Goal: Task Accomplishment & Management: Manage account settings

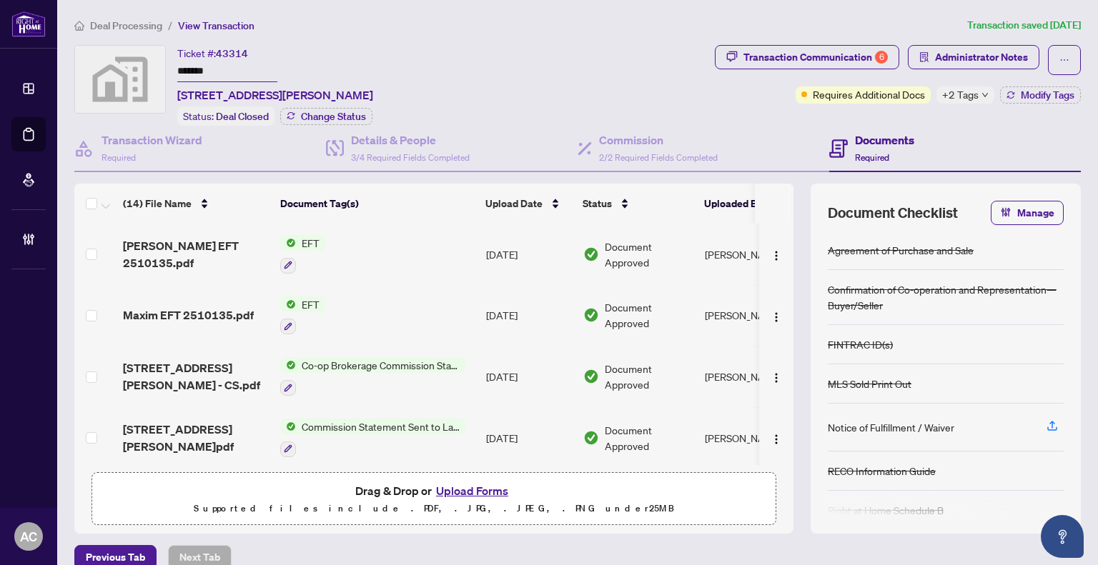
click at [644, 100] on div "Ticket #: 43314 ******* [STREET_ADDRESS][PERSON_NAME] Status: Deal Closed Chang…" at bounding box center [391, 85] width 635 height 81
click at [973, 55] on span "Administrator Notes" at bounding box center [981, 57] width 93 height 23
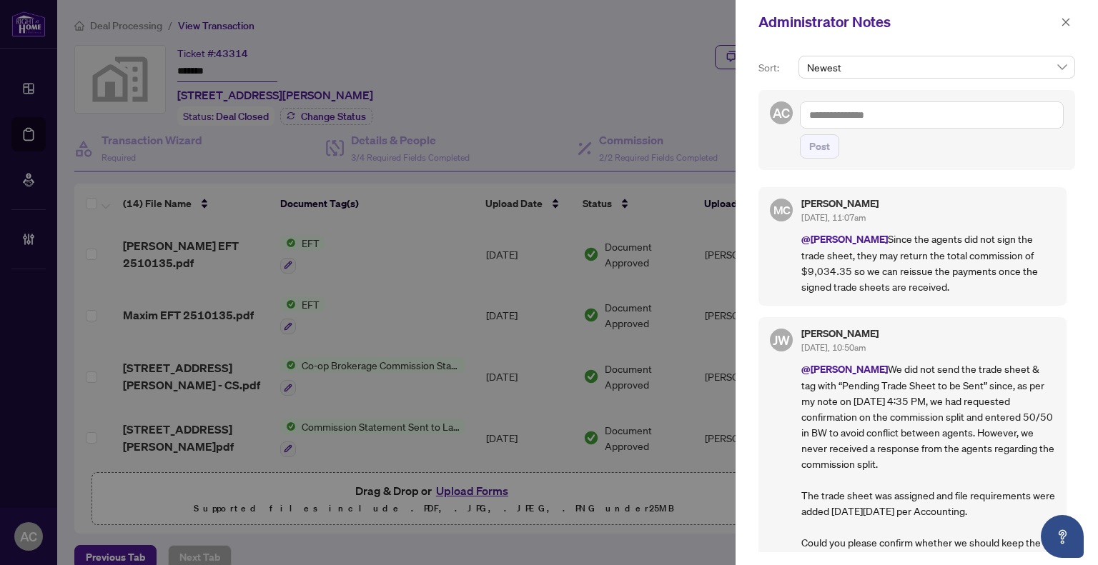
click at [863, 118] on textarea at bounding box center [932, 114] width 264 height 27
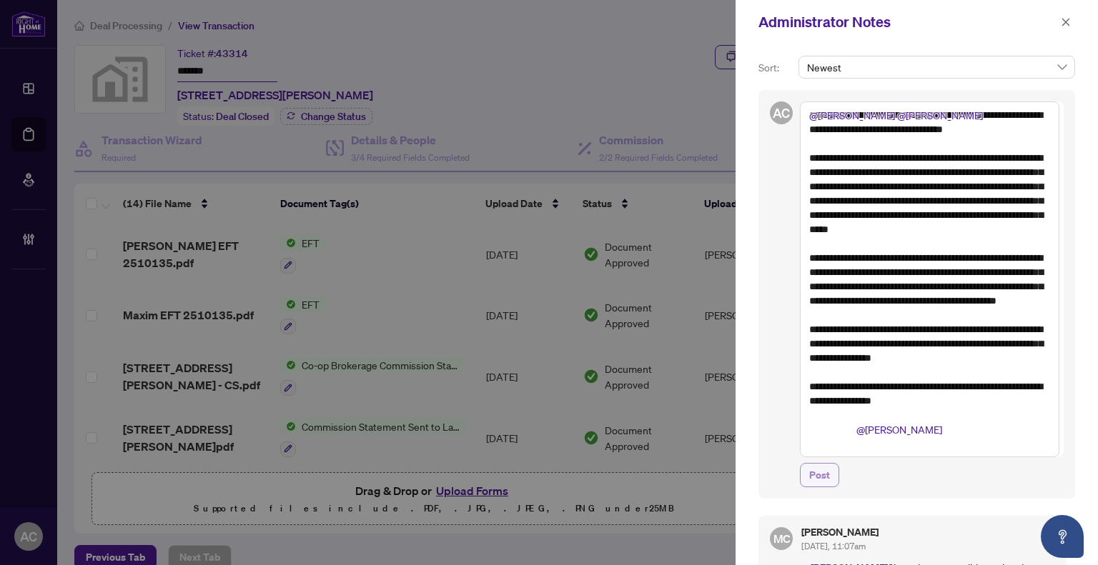
type textarea "**********"
click at [817, 477] on span "Post" at bounding box center [819, 475] width 21 height 23
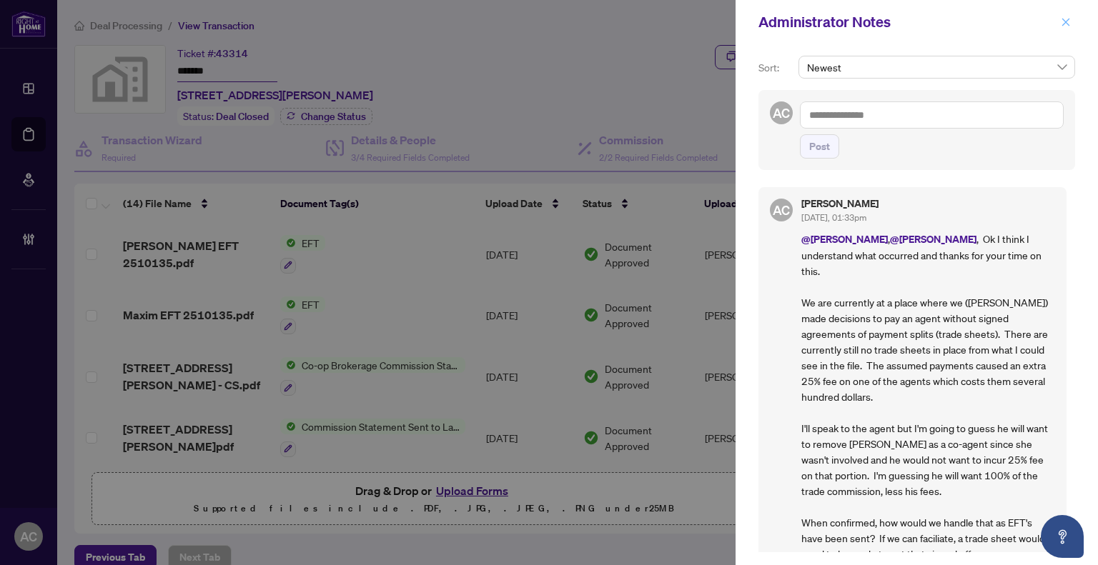
click at [1069, 25] on icon "close" at bounding box center [1066, 22] width 8 height 8
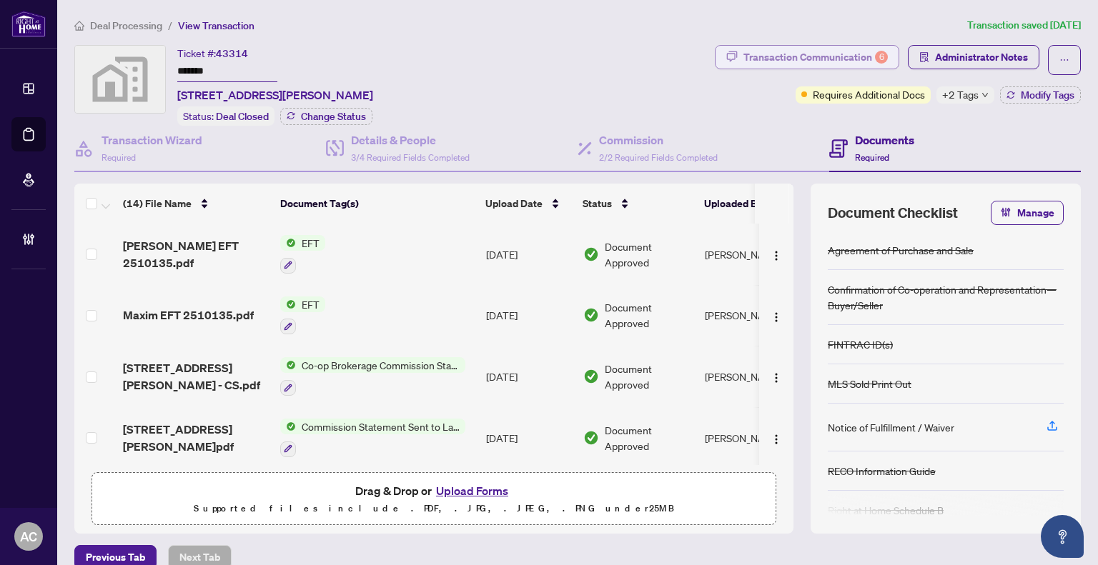
click at [762, 54] on div "Transaction Communication 6" at bounding box center [815, 57] width 144 height 23
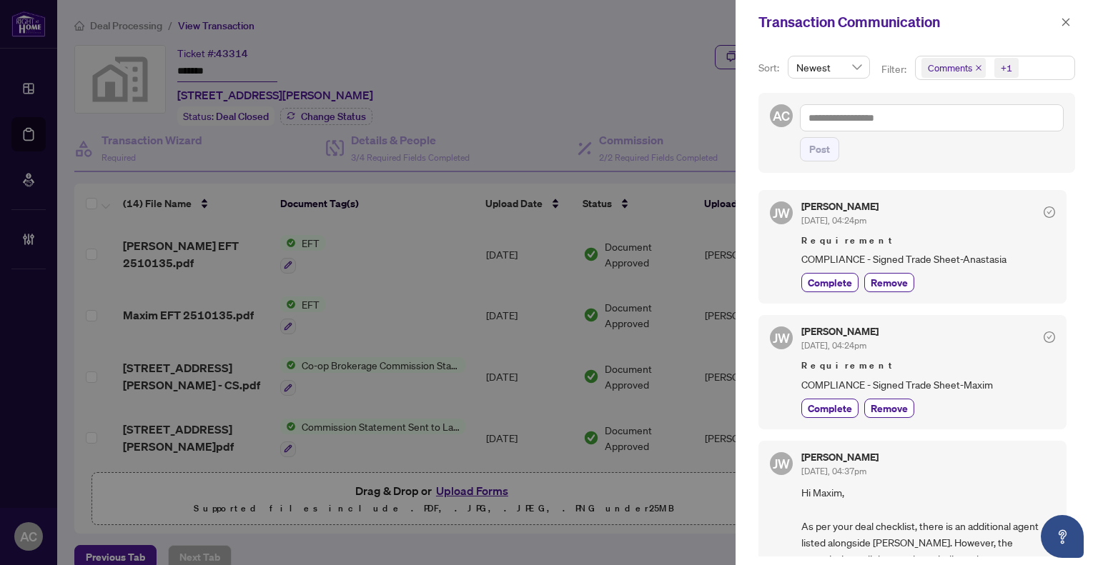
click at [592, 109] on div at bounding box center [549, 282] width 1098 height 565
click at [1058, 21] on button "button" at bounding box center [1065, 22] width 19 height 17
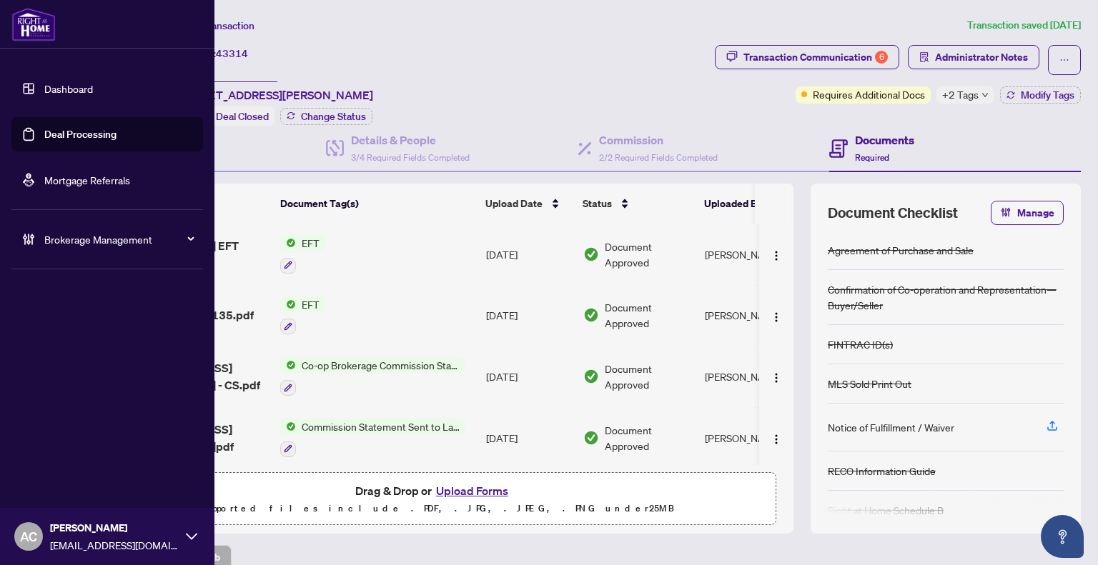
click at [56, 85] on link "Dashboard" at bounding box center [68, 88] width 49 height 13
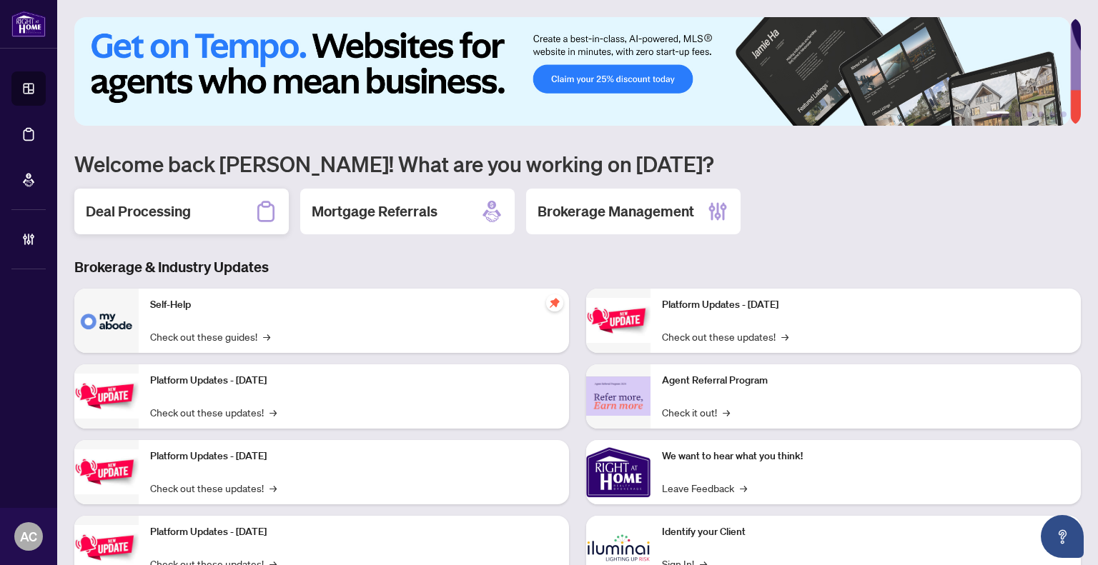
click at [151, 211] on h2 "Deal Processing" at bounding box center [138, 212] width 105 height 20
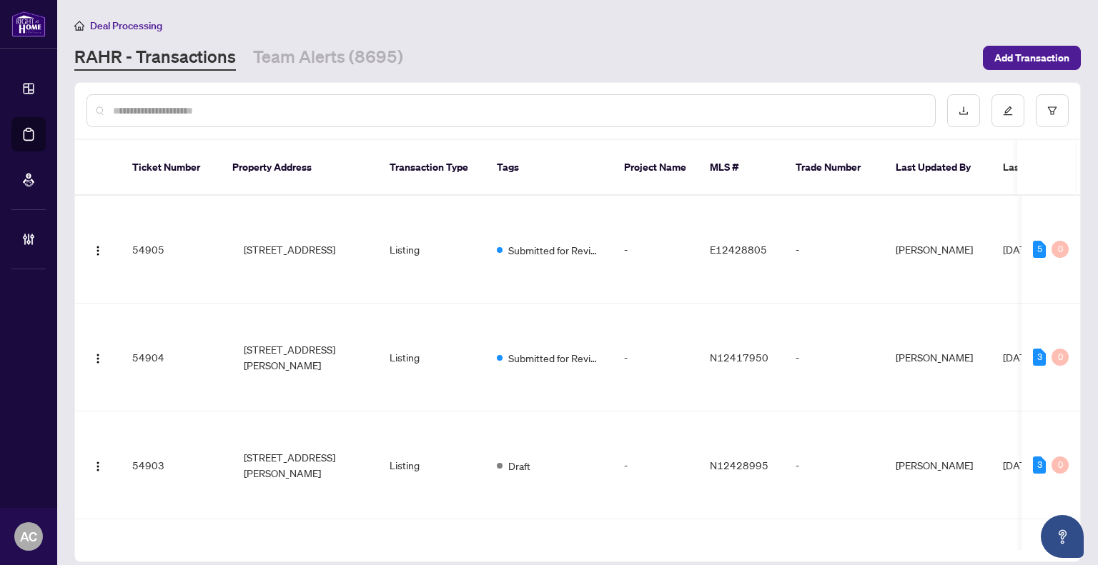
click at [186, 114] on input "text" at bounding box center [518, 111] width 810 height 16
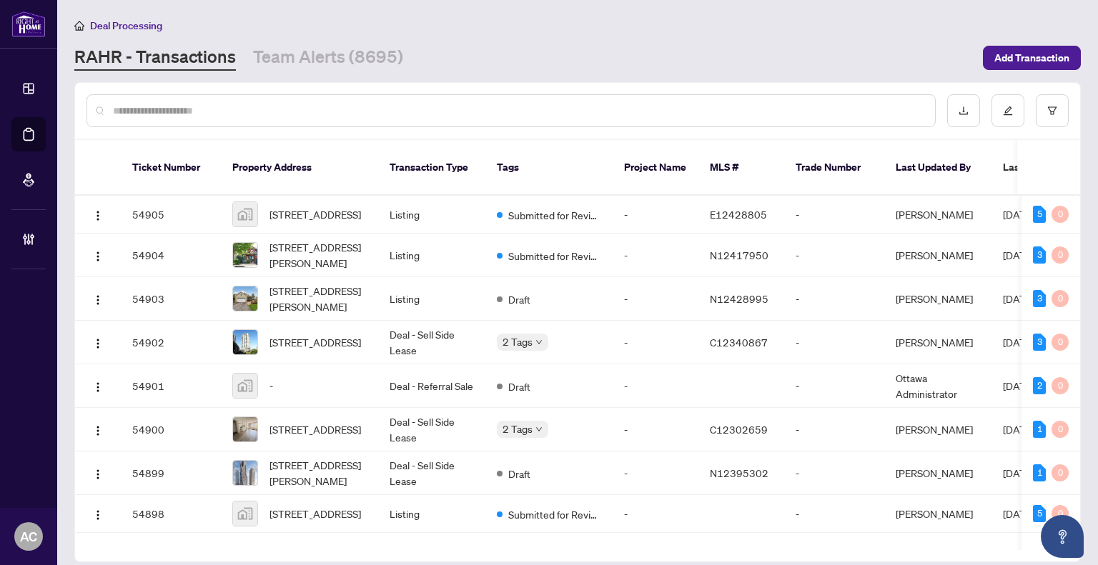
paste input "**********"
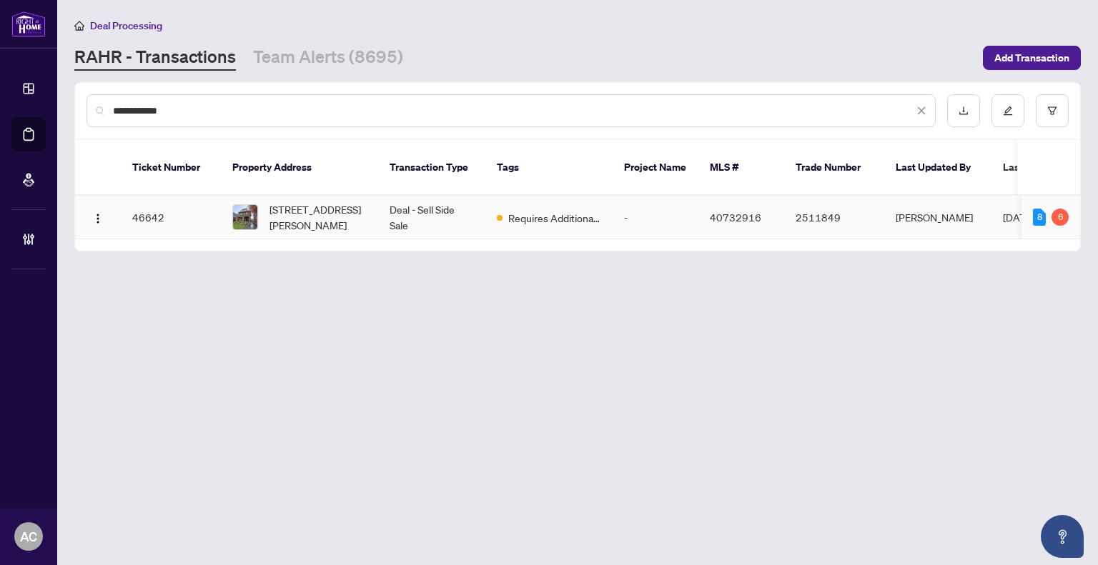
type input "**********"
click at [299, 202] on span "248-248 Province Street, Hamilton, ON L8K 2L7, Canada" at bounding box center [317, 217] width 97 height 31
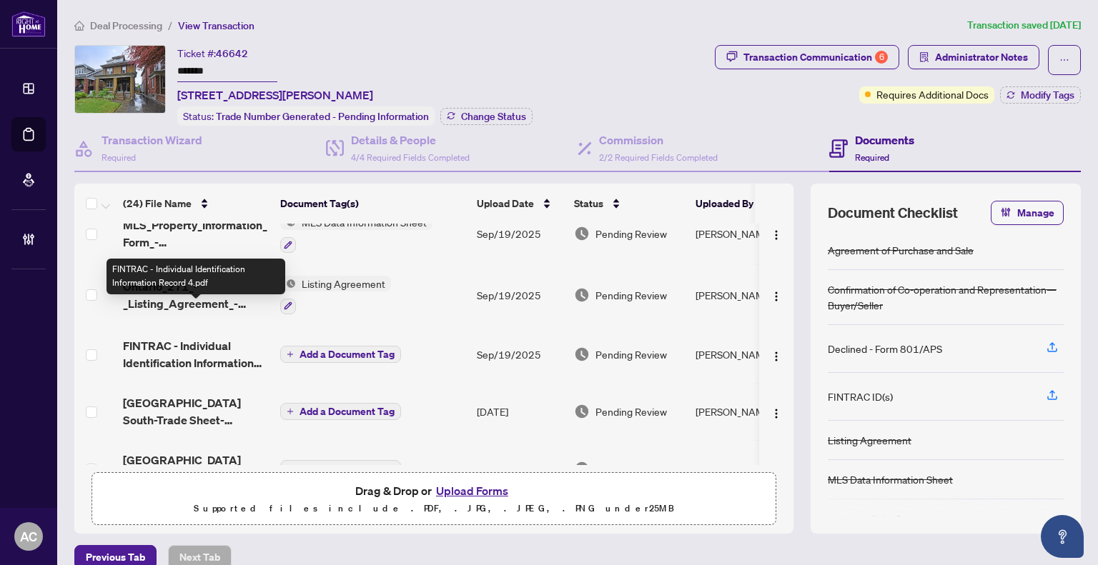
scroll to position [214, 0]
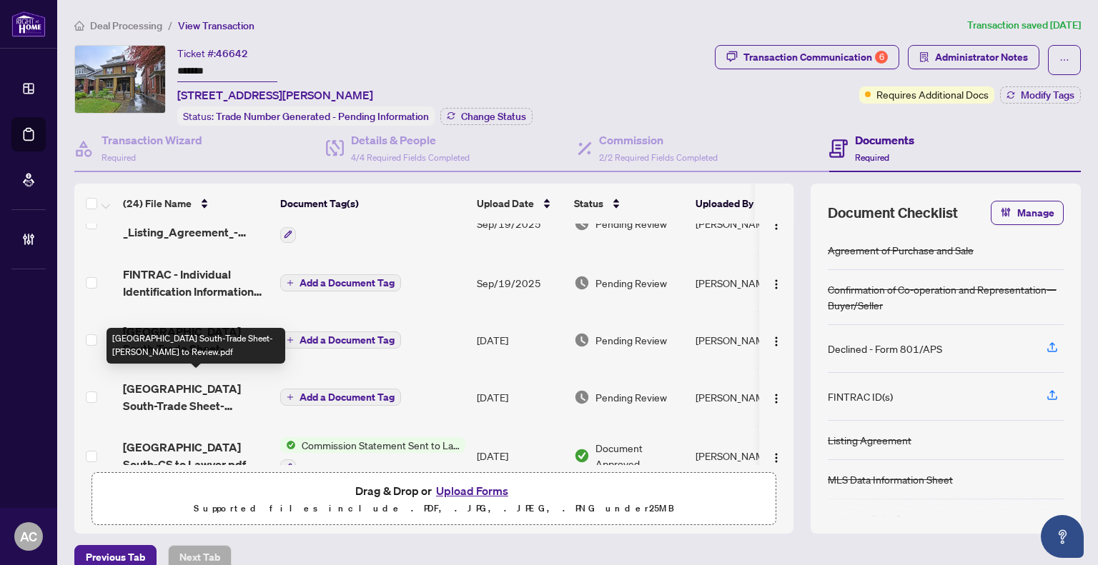
click at [199, 391] on span "248 Province Street South-Trade Sheet-Alison to Review.pdf" at bounding box center [196, 397] width 146 height 34
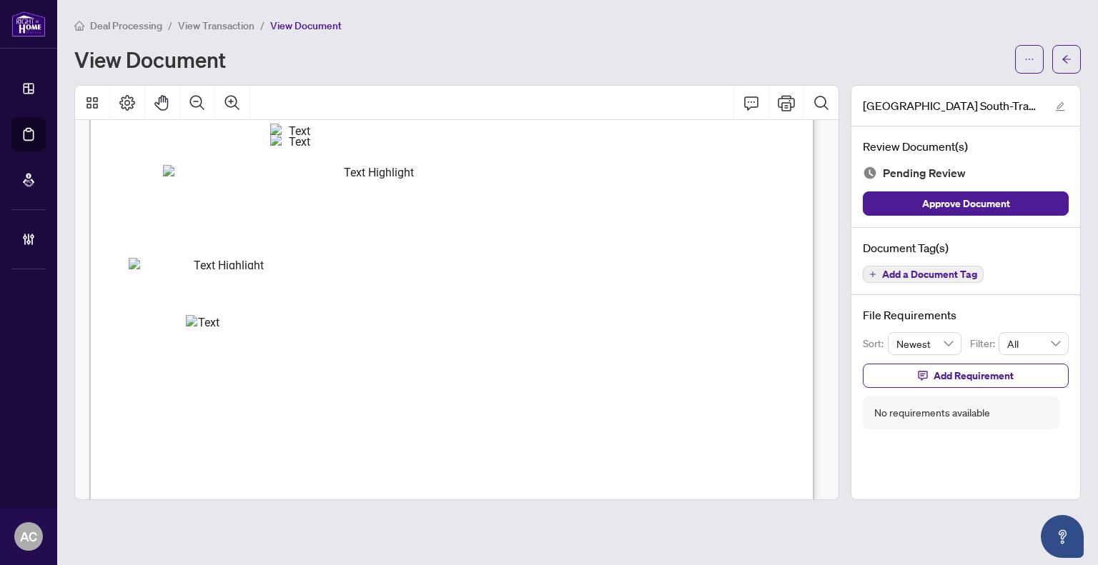
scroll to position [429, 0]
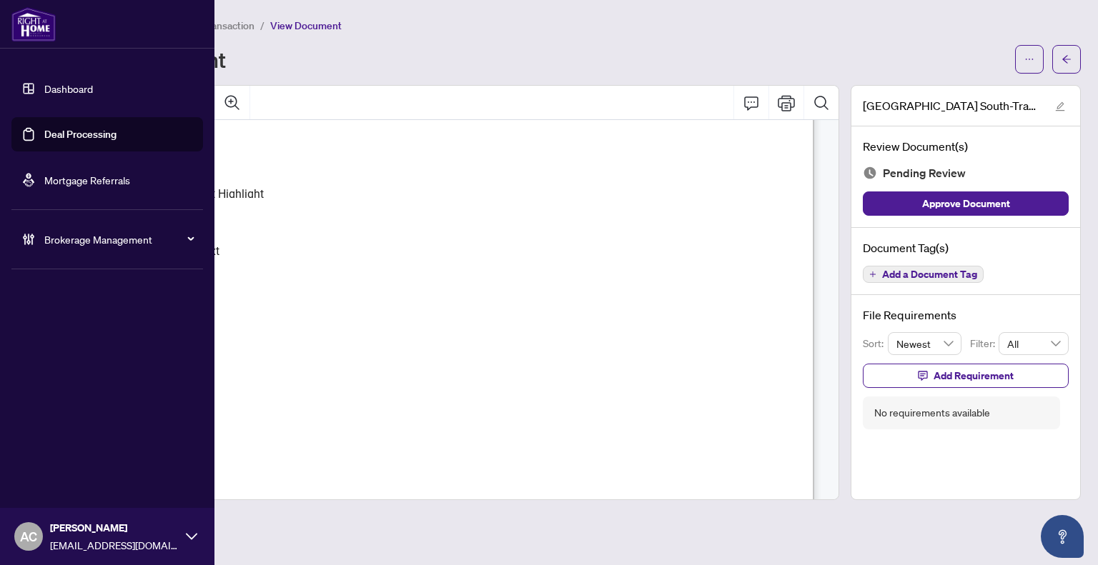
click at [45, 91] on link "Dashboard" at bounding box center [68, 88] width 49 height 13
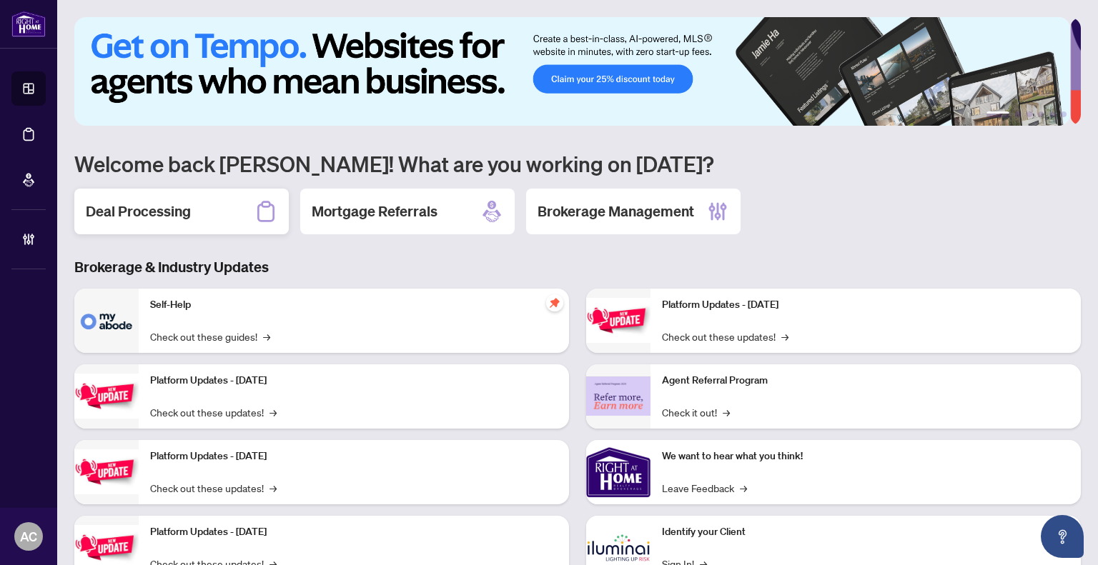
click at [181, 217] on h2 "Deal Processing" at bounding box center [138, 212] width 105 height 20
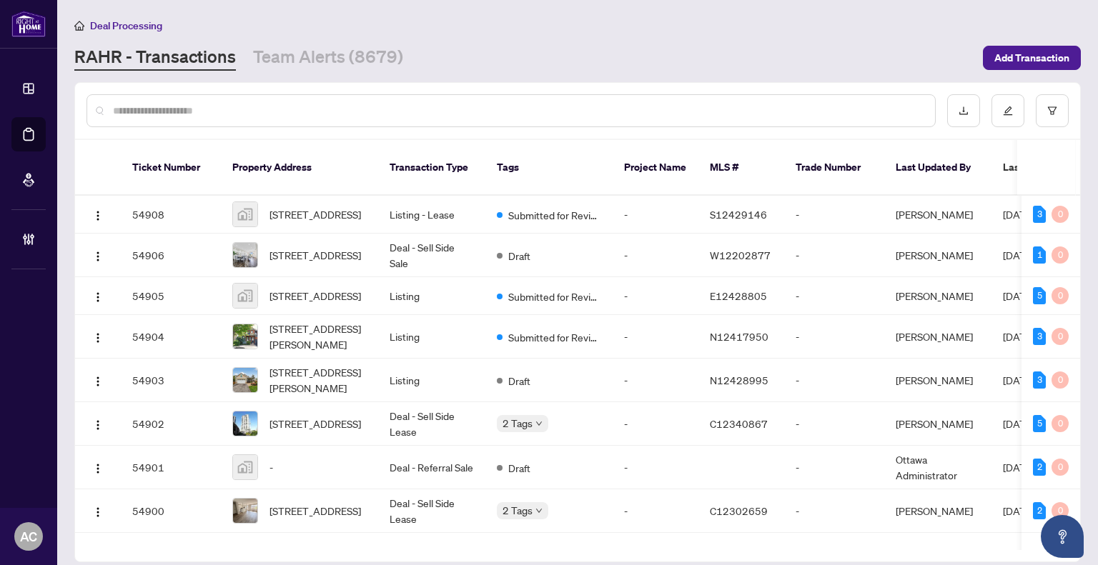
click at [207, 119] on div at bounding box center [510, 110] width 849 height 33
click at [201, 103] on input "text" at bounding box center [518, 111] width 810 height 16
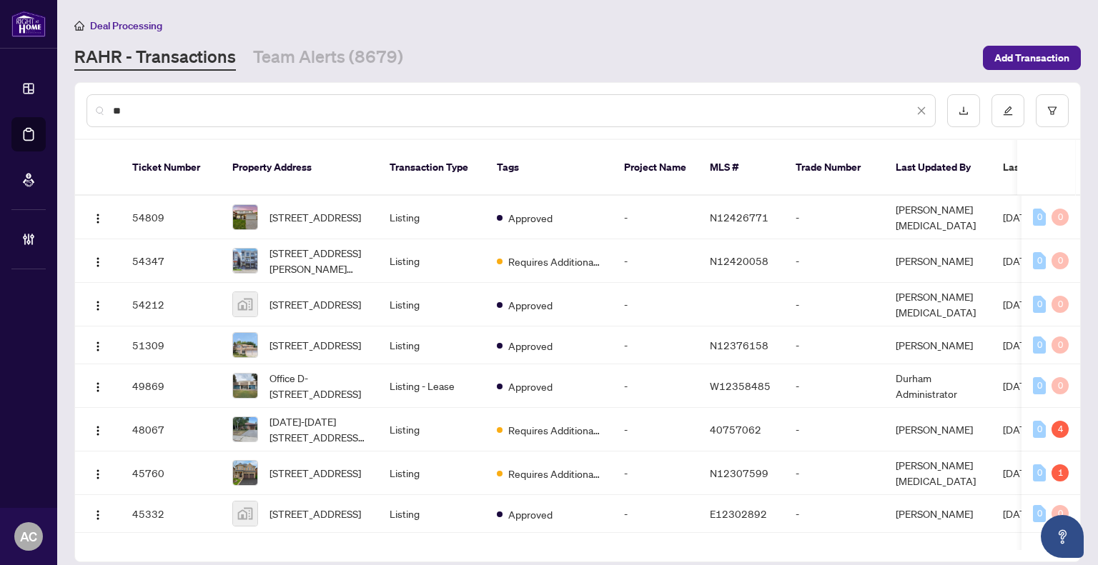
type input "*"
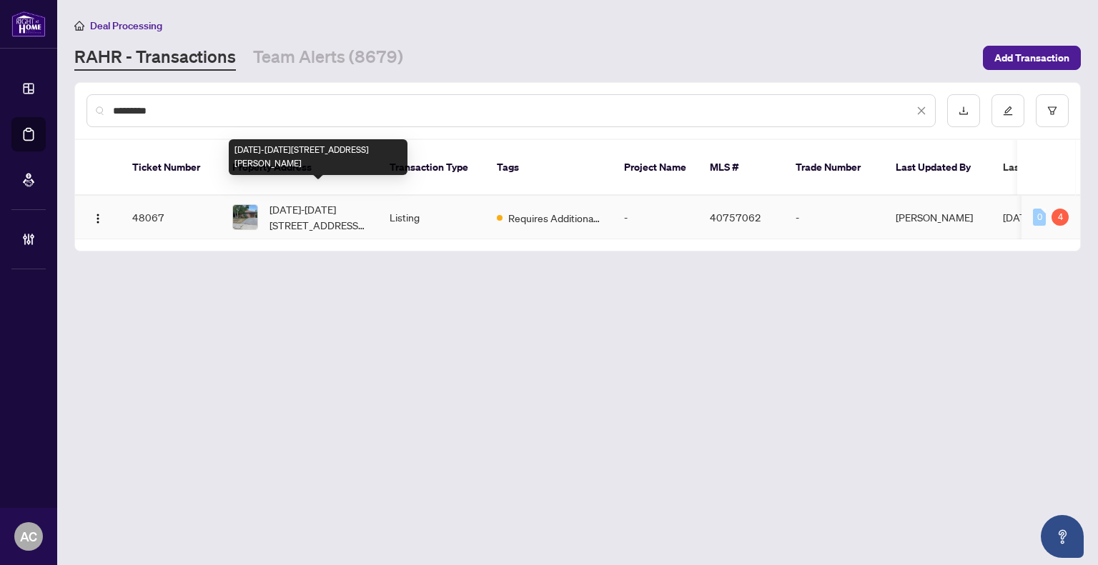
type input "*********"
click at [272, 202] on span "1588-1588 Hobbs Crescent, Mississauga, ON L5J 3R9, Canada" at bounding box center [317, 217] width 97 height 31
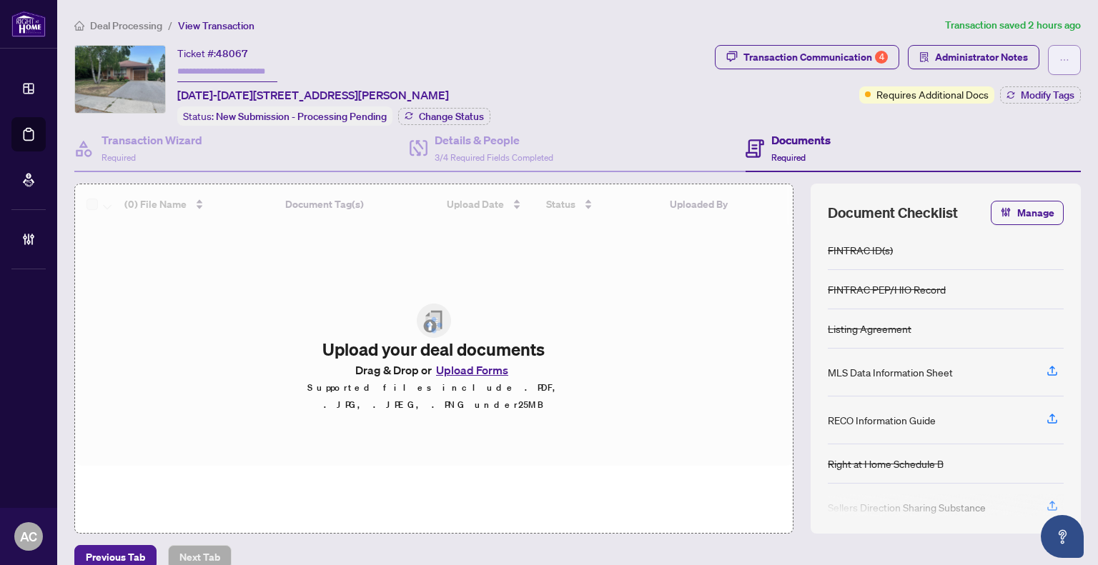
click at [1061, 55] on button "button" at bounding box center [1064, 60] width 33 height 30
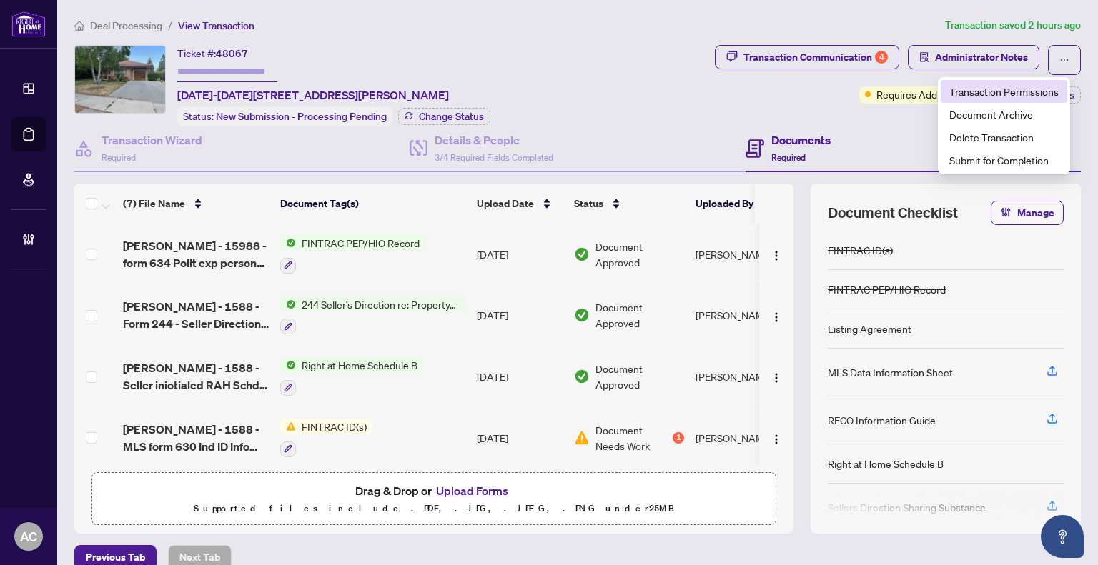
click at [1023, 89] on span "Transaction Permissions" at bounding box center [1003, 92] width 109 height 16
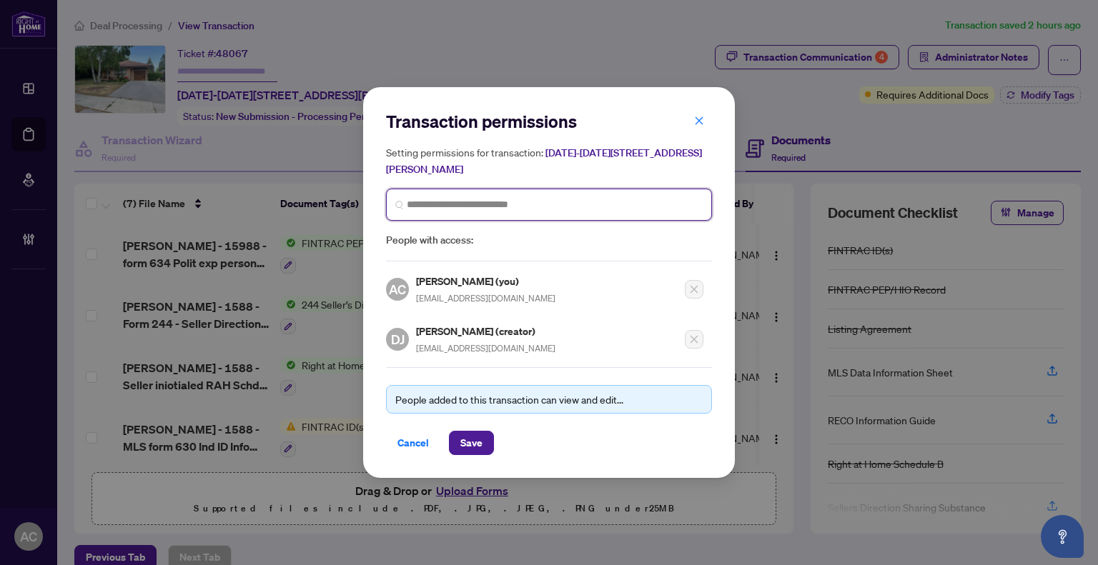
click at [464, 211] on input "search" at bounding box center [555, 204] width 296 height 15
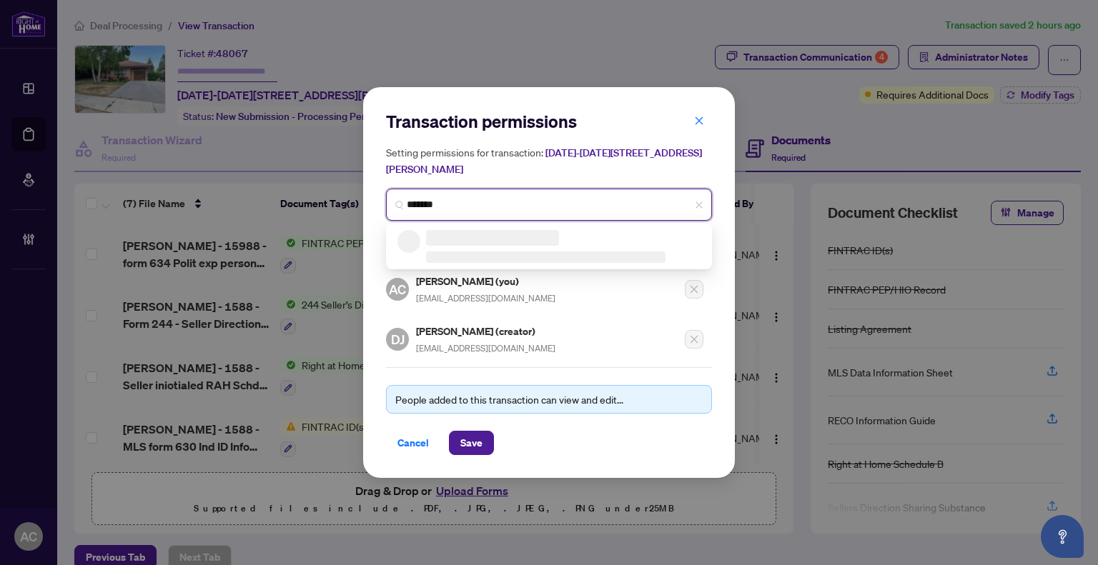
type input "********"
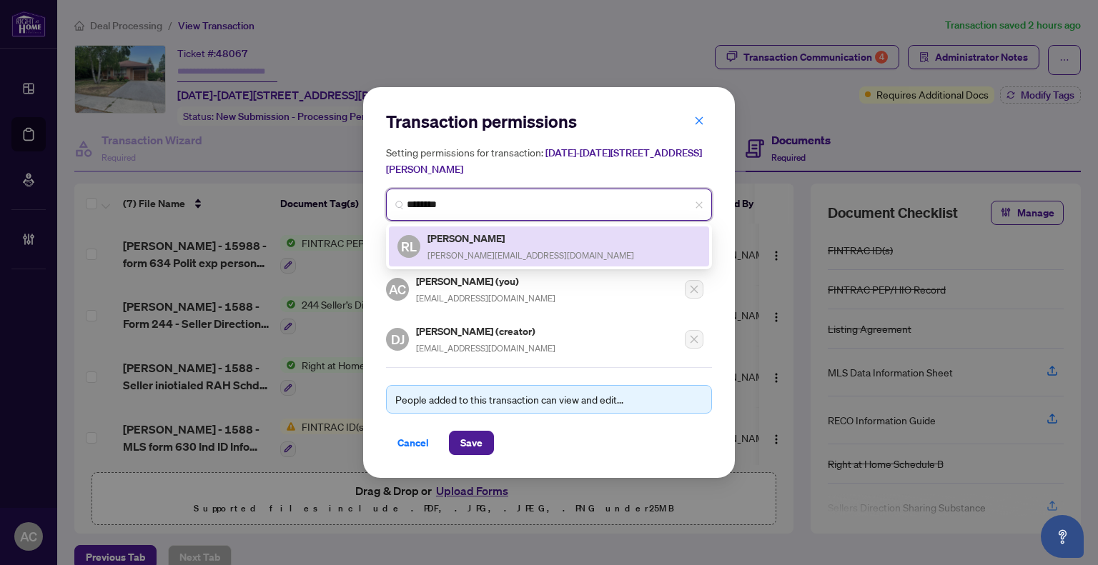
click at [487, 245] on h5 "Roderick Lovat-Fraser" at bounding box center [530, 238] width 207 height 16
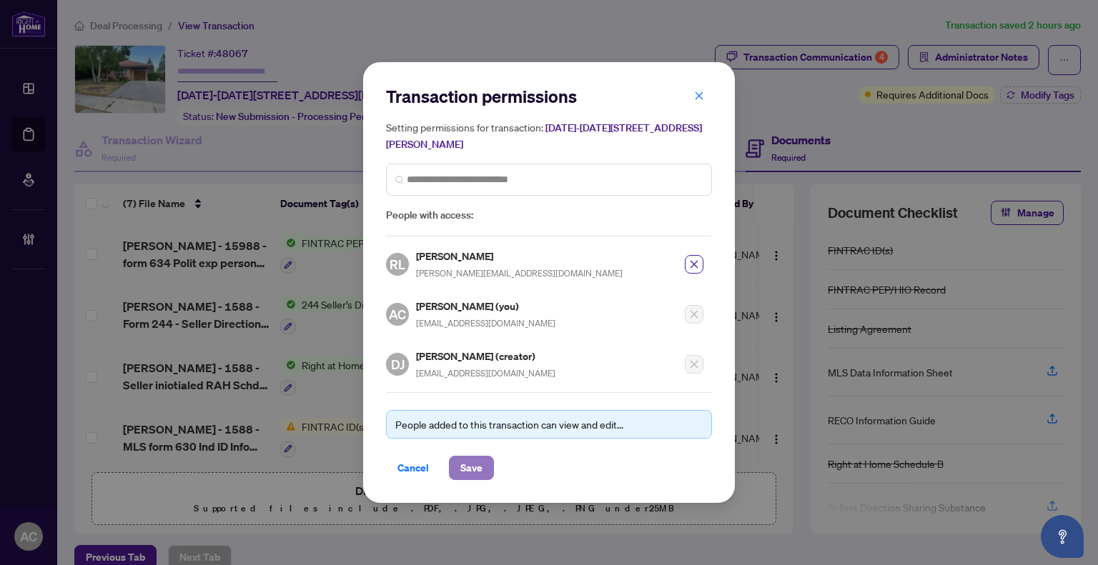
click at [482, 463] on button "Save" at bounding box center [471, 468] width 45 height 24
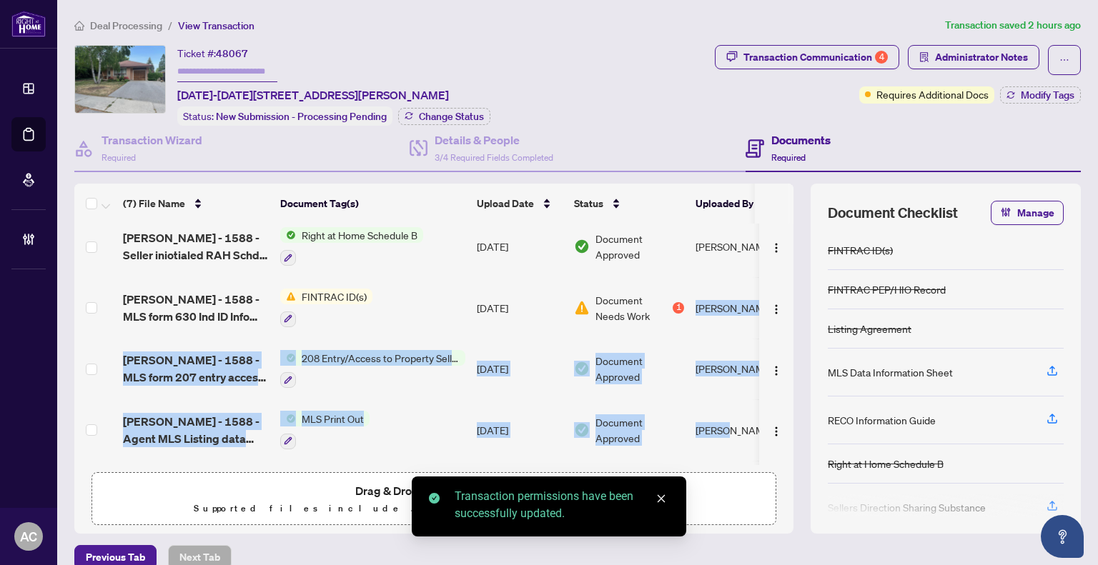
drag, startPoint x: 697, startPoint y: 457, endPoint x: 729, endPoint y: 454, distance: 32.2
click at [729, 454] on tbody "Hobbs Cres - 15988 - form 634 Polit exp person .pdf FINTRAC PEP/HIO Record Aug/…" at bounding box center [452, 308] width 757 height 428
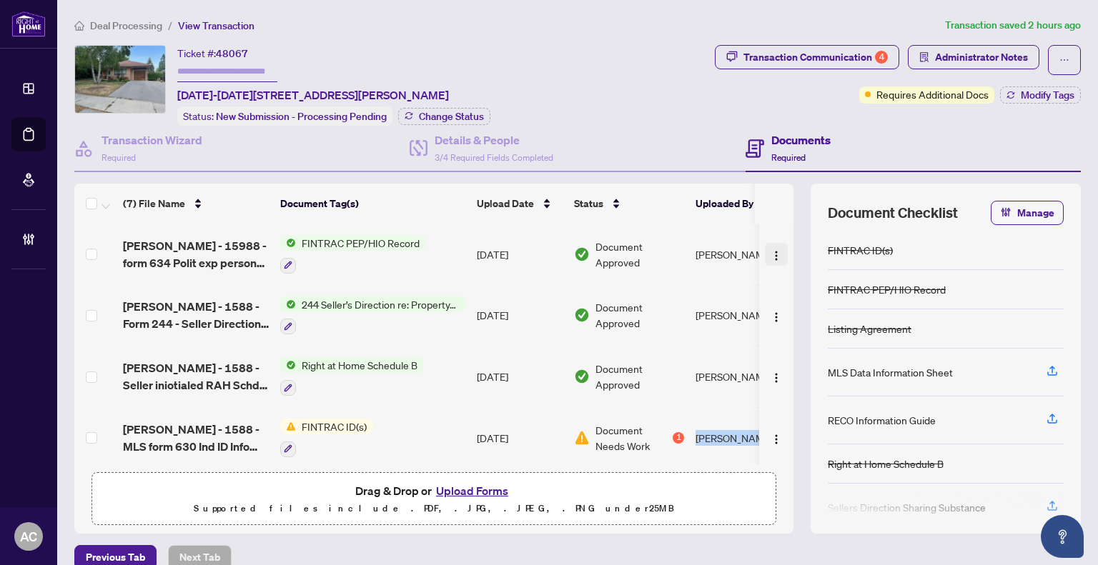
click at [770, 257] on span "button" at bounding box center [775, 255] width 11 height 16
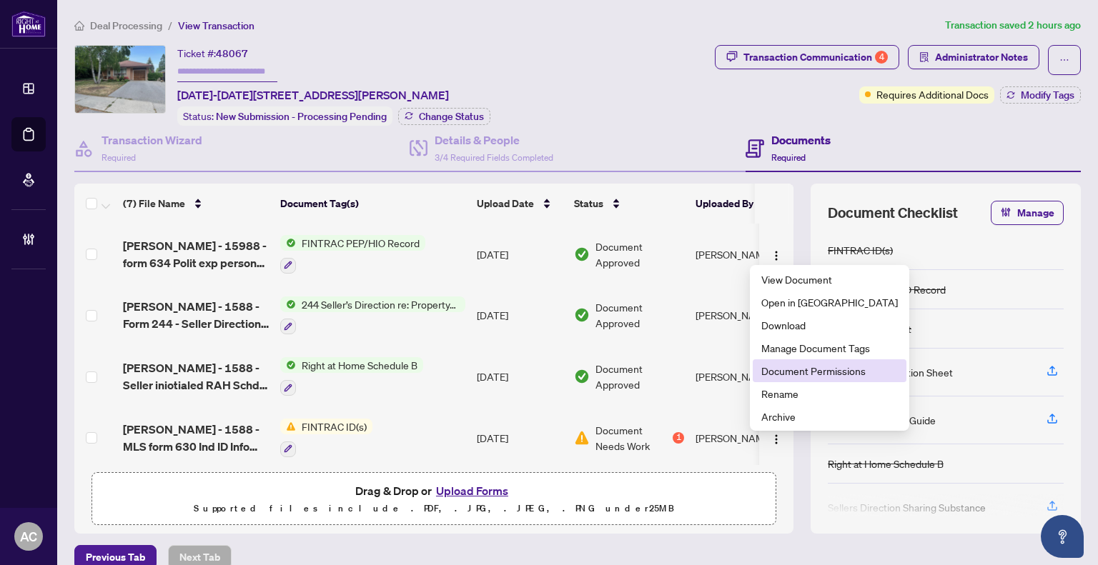
click at [806, 374] on span "Document Permissions" at bounding box center [829, 371] width 136 height 16
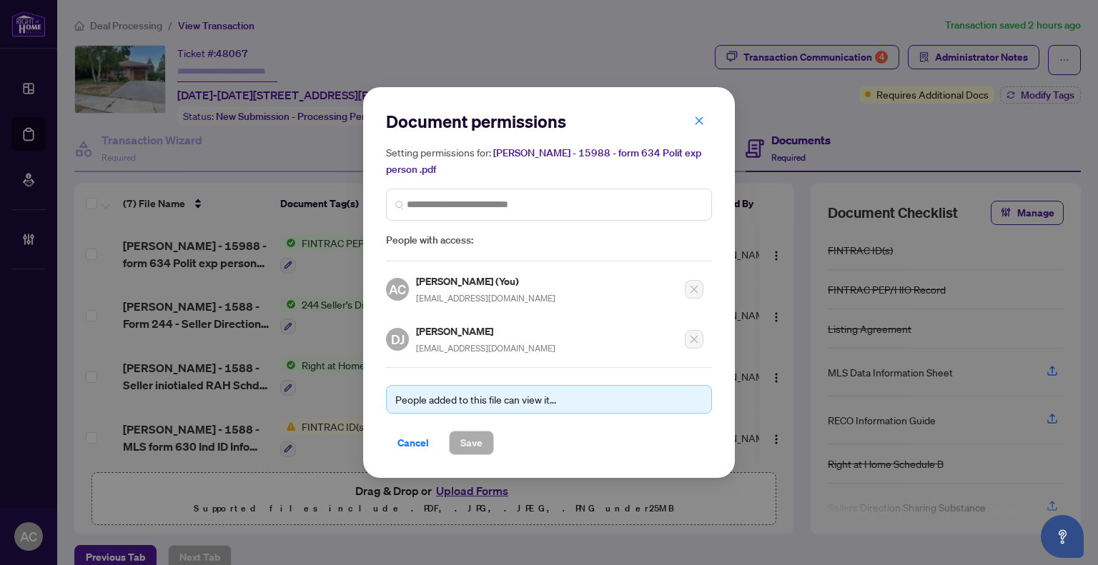
click at [469, 228] on div "Setting permissions for: Hobbs Cres - 15988 - form 634 Polit exp person .pdf Pe…" at bounding box center [549, 196] width 326 height 104
click at [477, 214] on span at bounding box center [549, 205] width 326 height 32
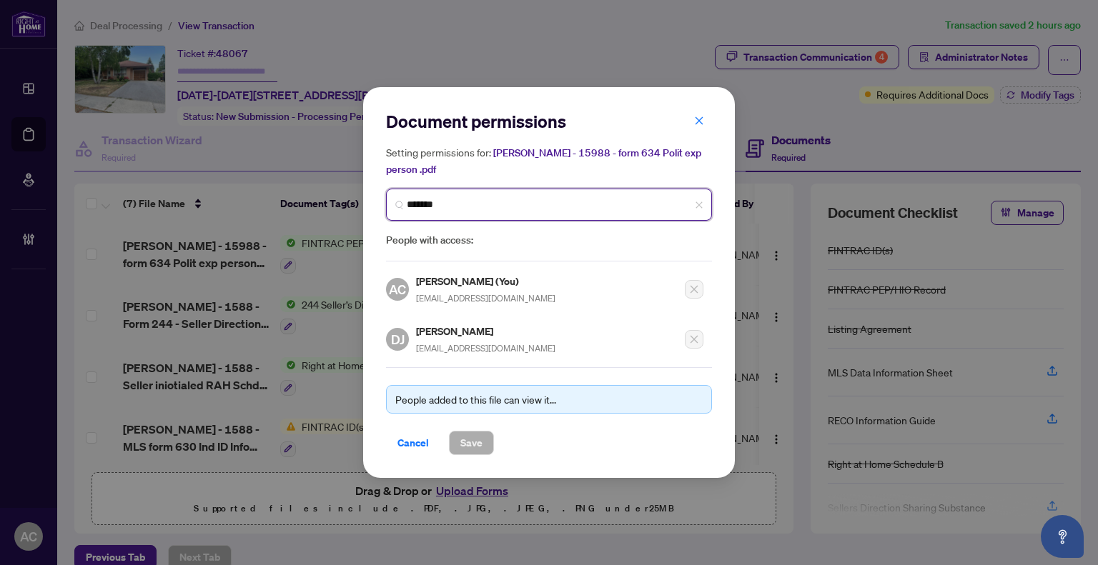
type input "********"
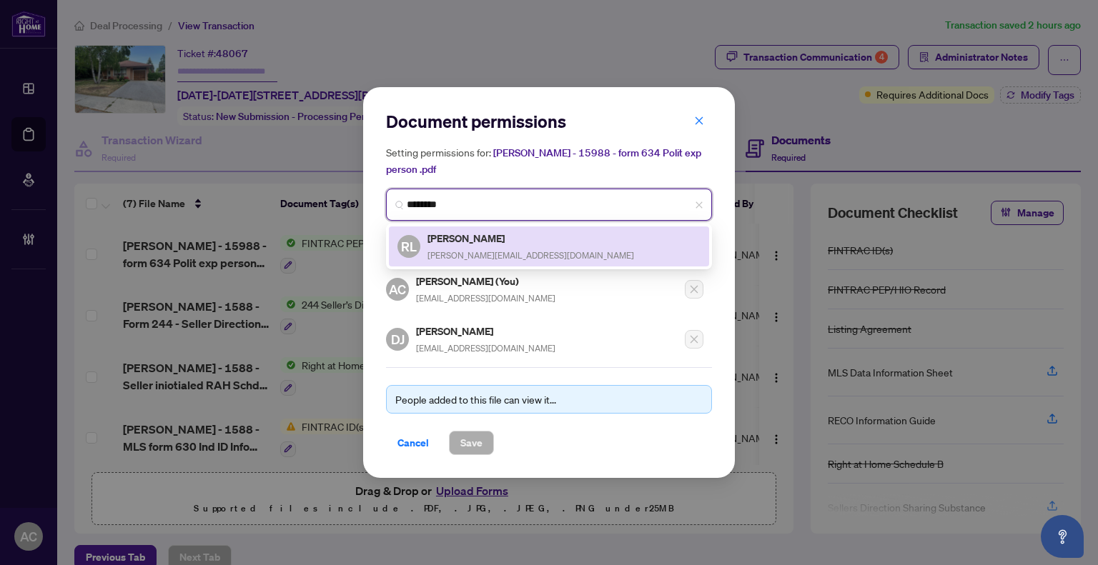
click at [507, 247] on h5 "Roderick Lovat-Fraser" at bounding box center [530, 238] width 207 height 16
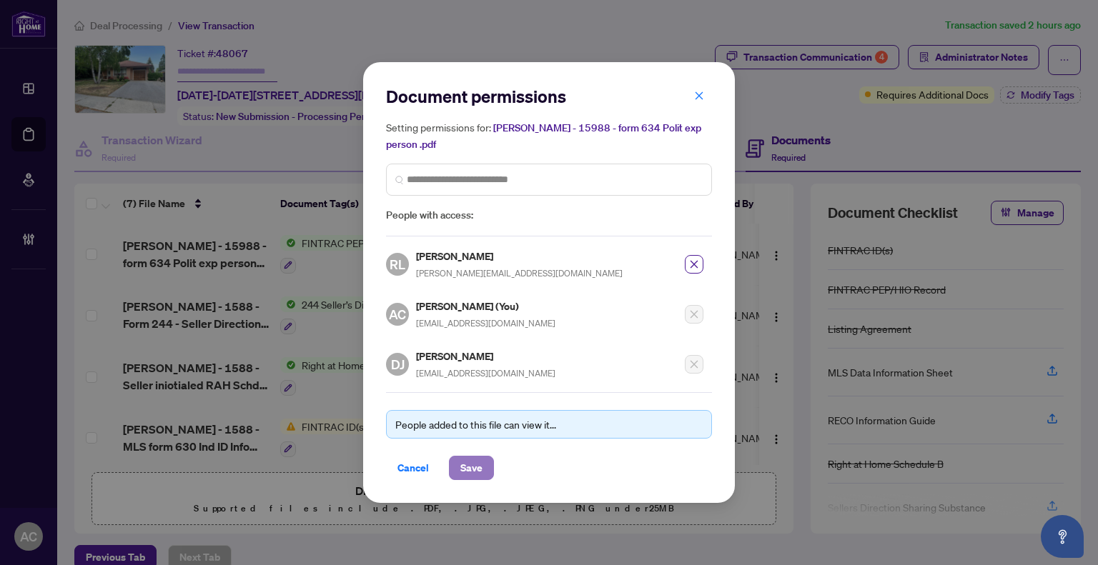
click at [480, 462] on span "Save" at bounding box center [471, 468] width 22 height 23
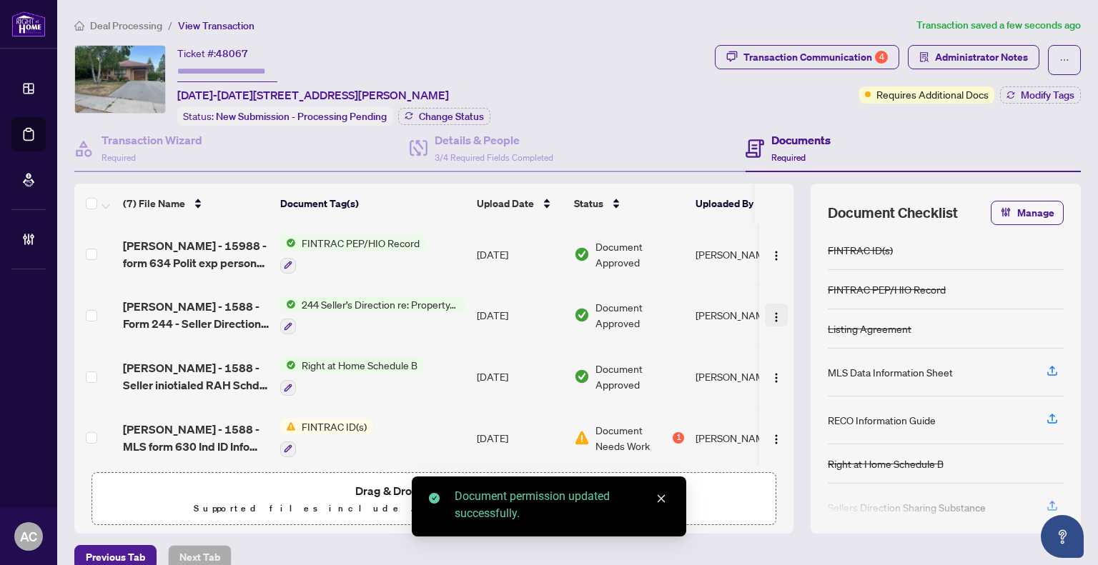
click at [770, 312] on img "button" at bounding box center [775, 317] width 11 height 11
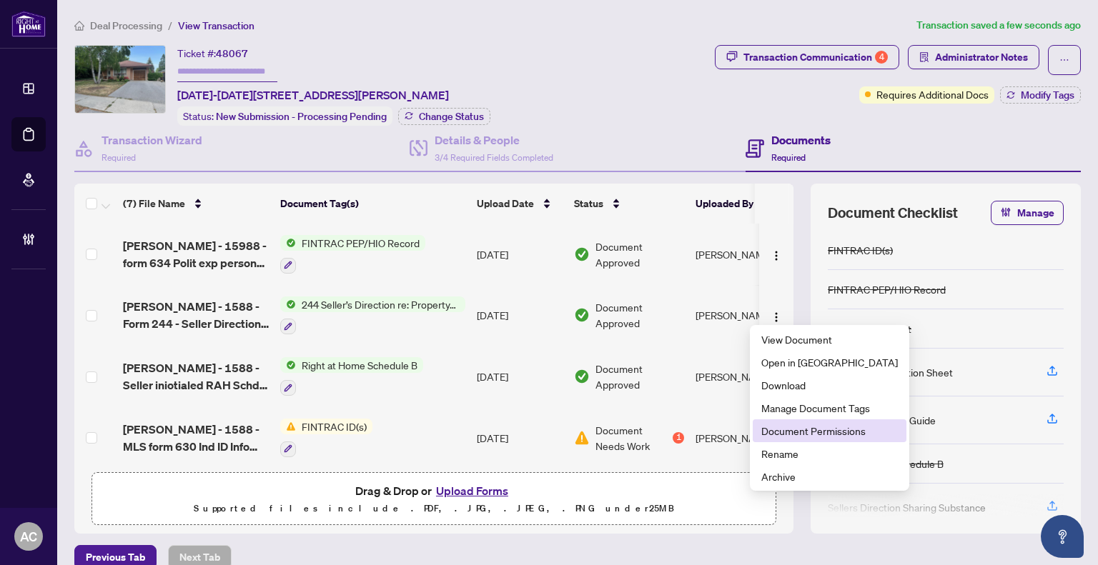
click at [804, 429] on span "Document Permissions" at bounding box center [829, 431] width 136 height 16
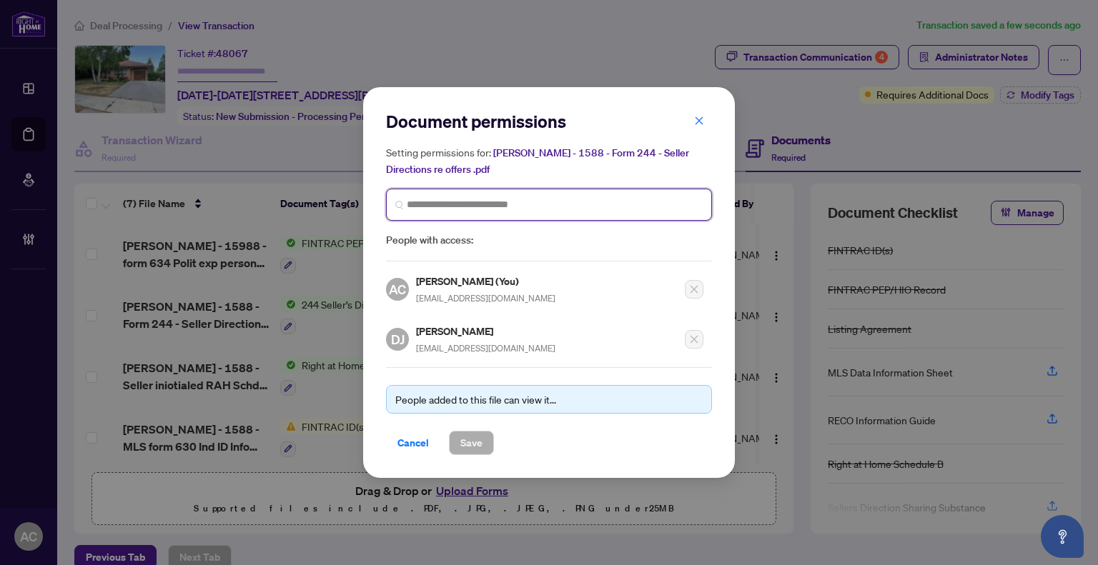
click at [448, 212] on input "search" at bounding box center [555, 204] width 296 height 15
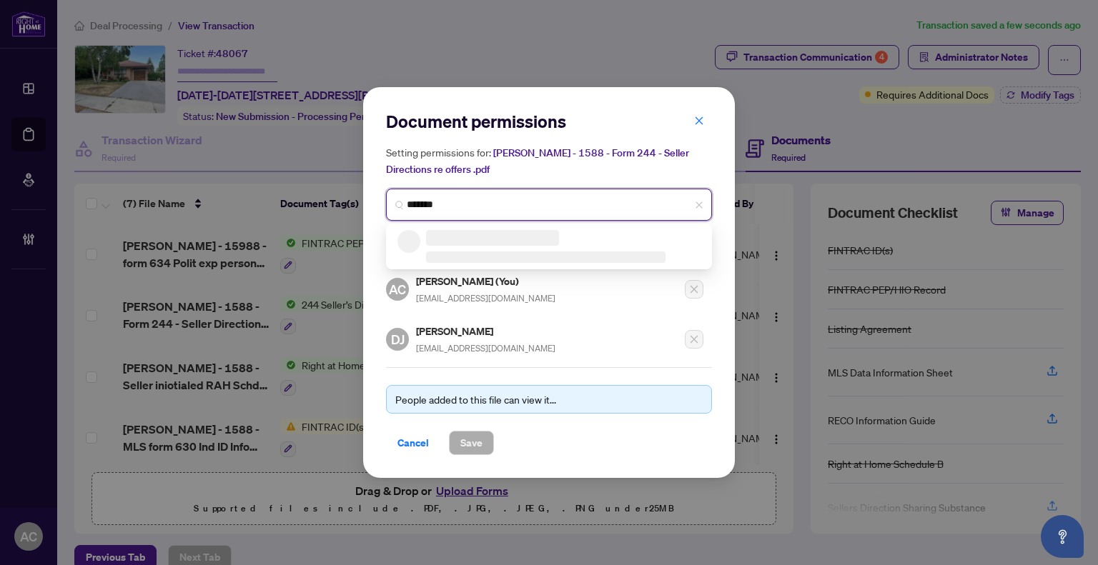
type input "********"
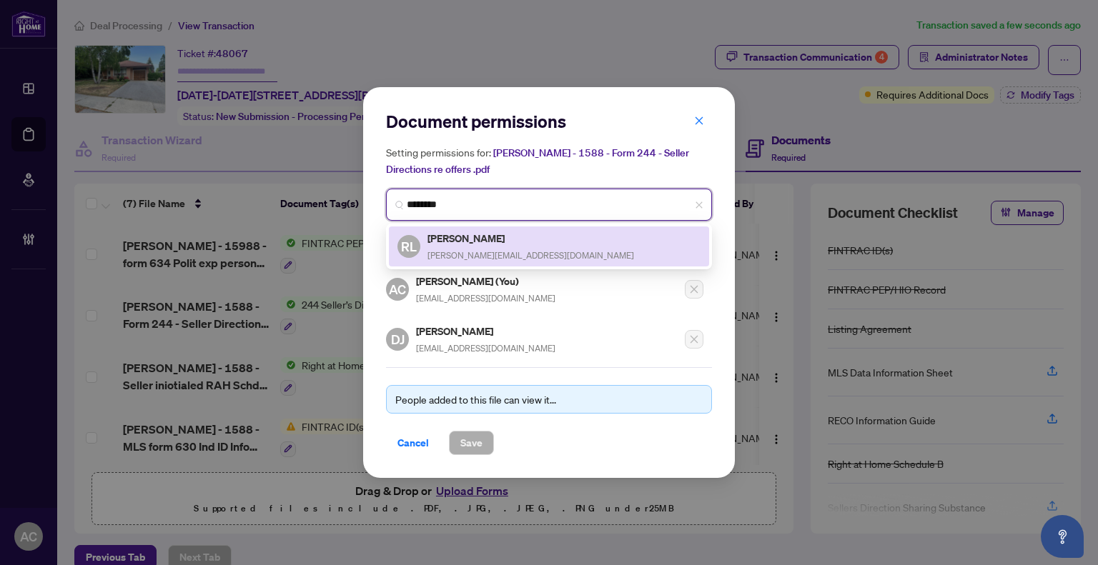
click at [462, 254] on span "rolyn@sympatico.ca" at bounding box center [530, 255] width 207 height 11
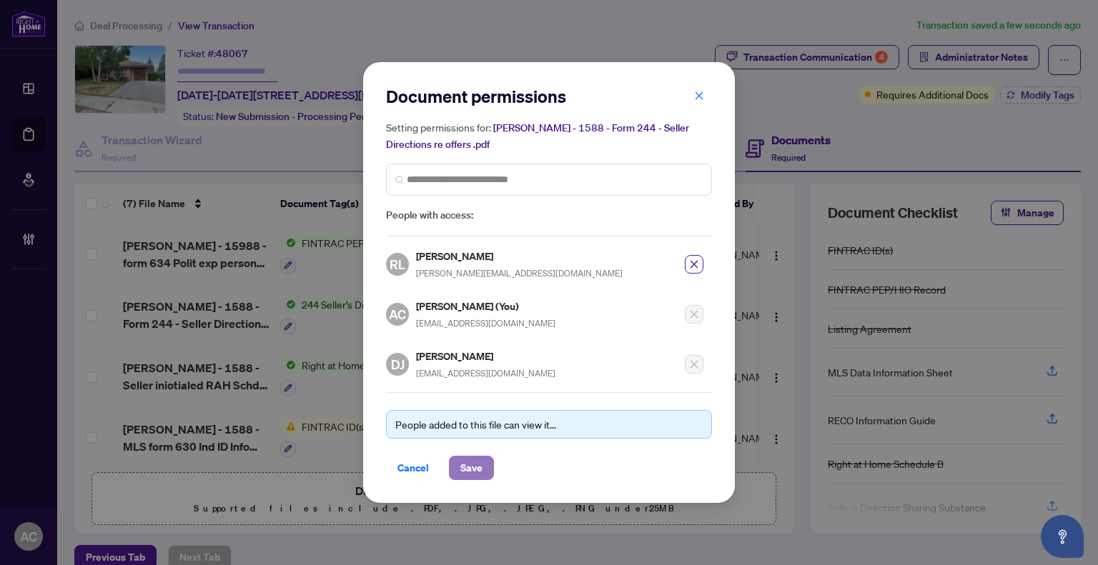
click at [466, 464] on span "Save" at bounding box center [471, 468] width 22 height 23
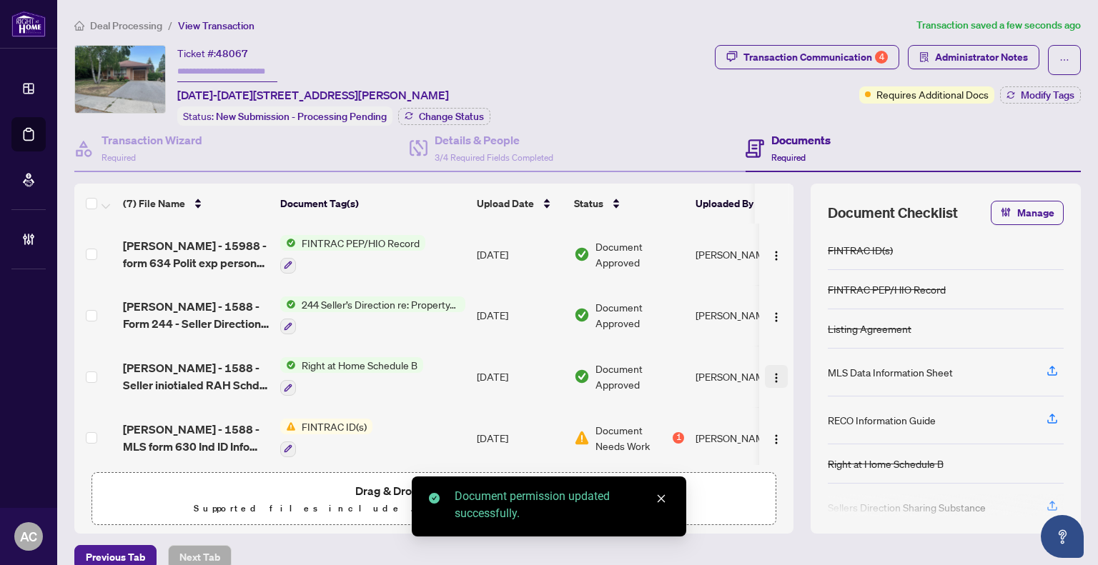
click at [770, 372] on img "button" at bounding box center [775, 377] width 11 height 11
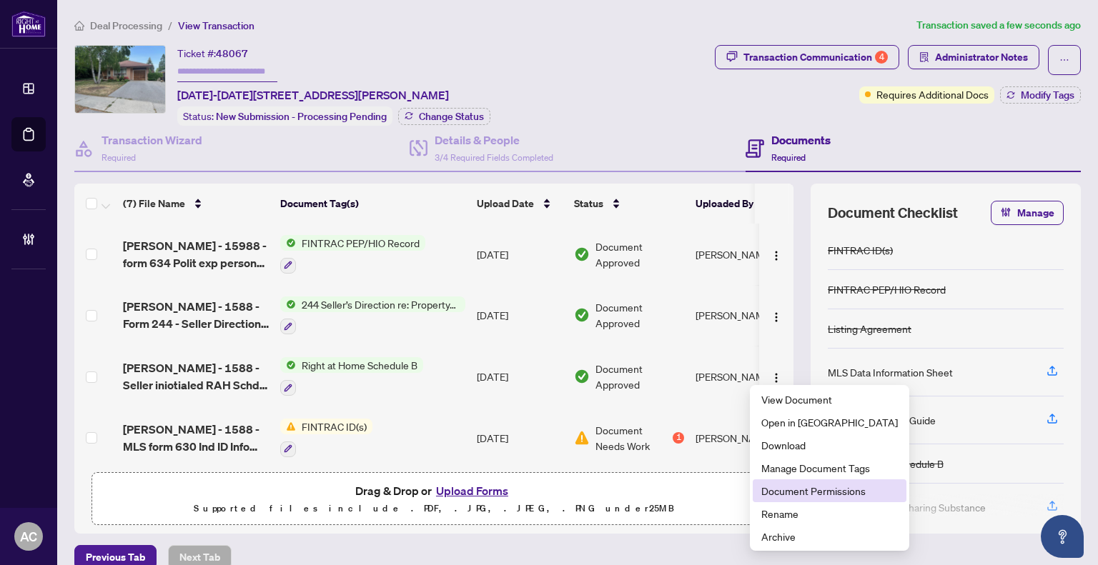
click at [805, 494] on span "Document Permissions" at bounding box center [829, 491] width 136 height 16
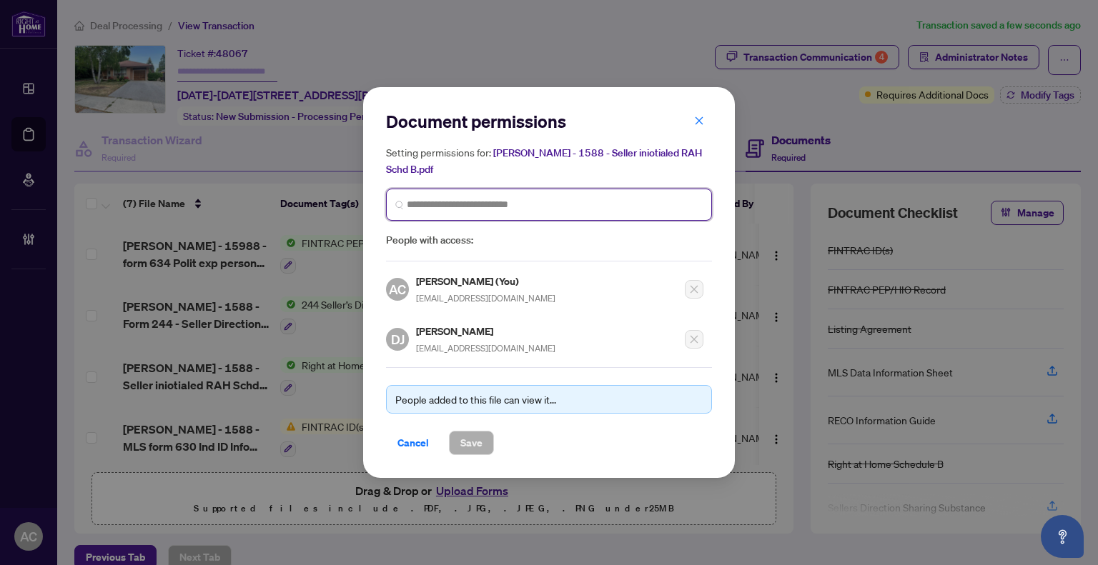
click at [457, 202] on input "search" at bounding box center [555, 204] width 296 height 15
type input "********"
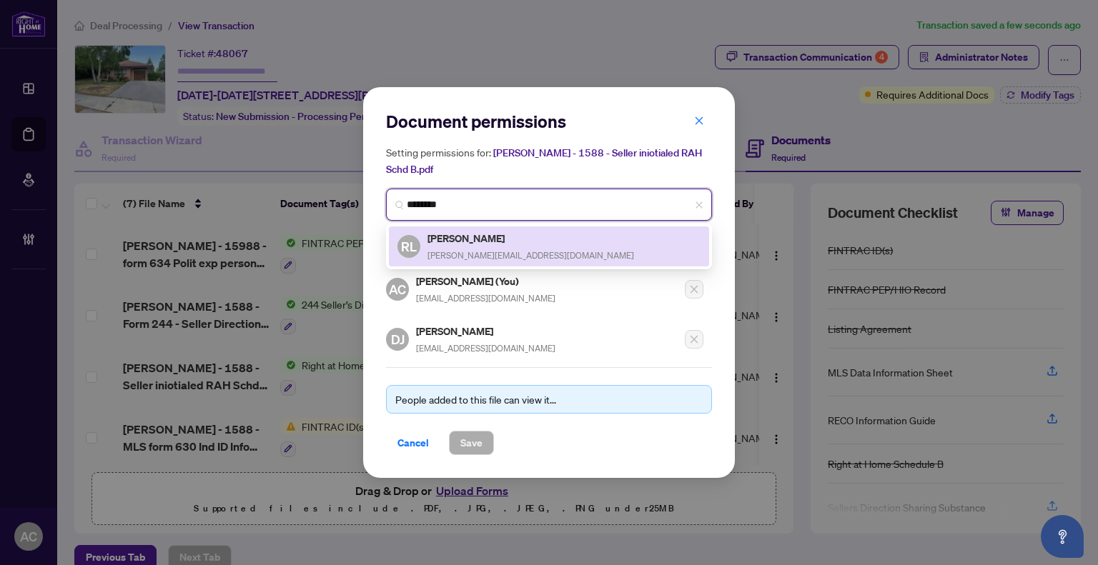
click at [474, 259] on span "rolyn@sympatico.ca" at bounding box center [530, 255] width 207 height 11
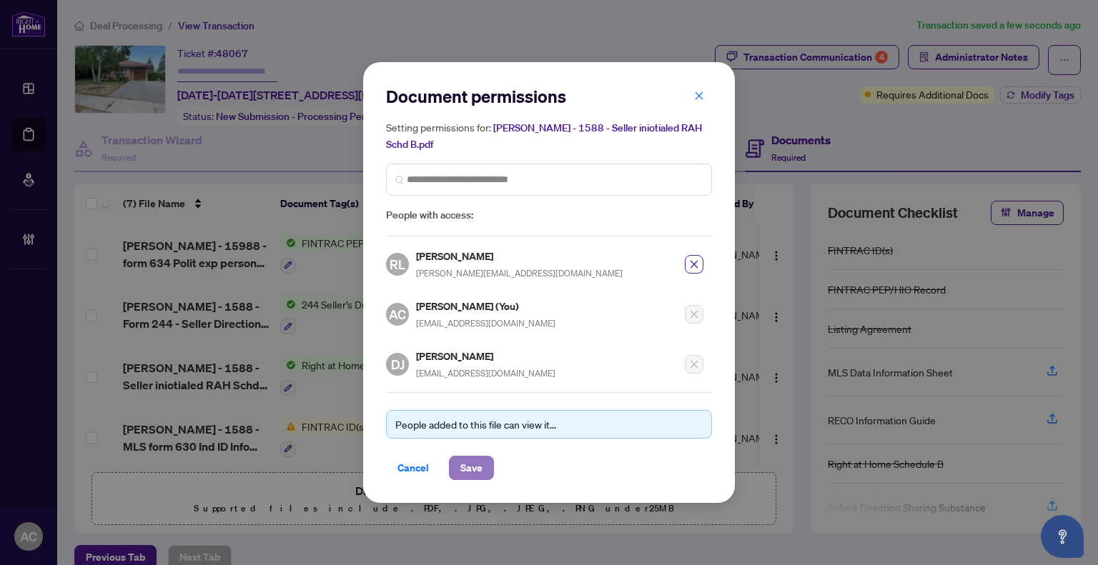
click at [477, 463] on span "Save" at bounding box center [471, 468] width 22 height 23
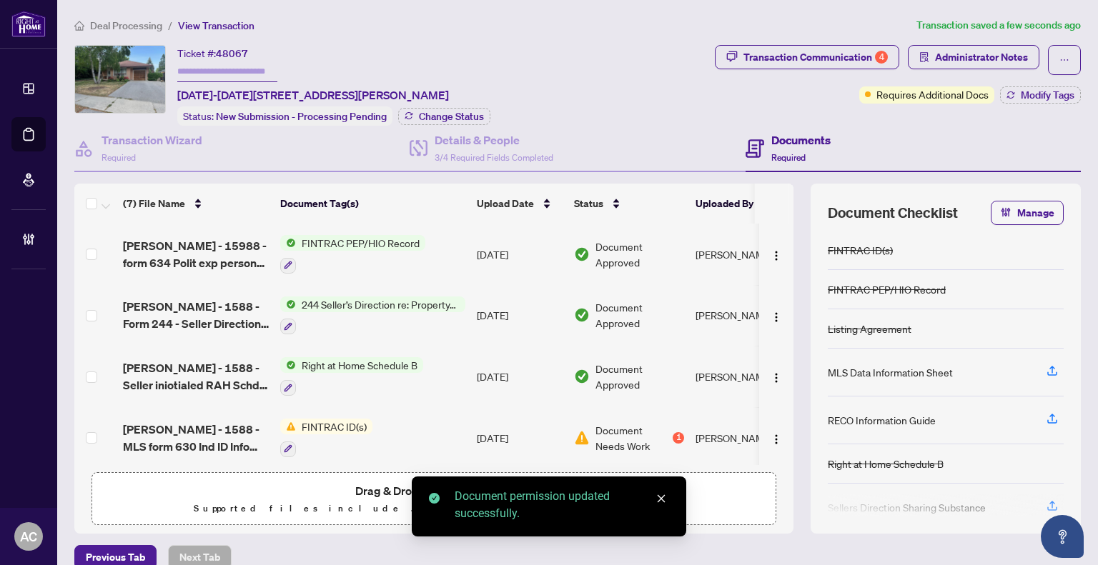
scroll to position [71, 0]
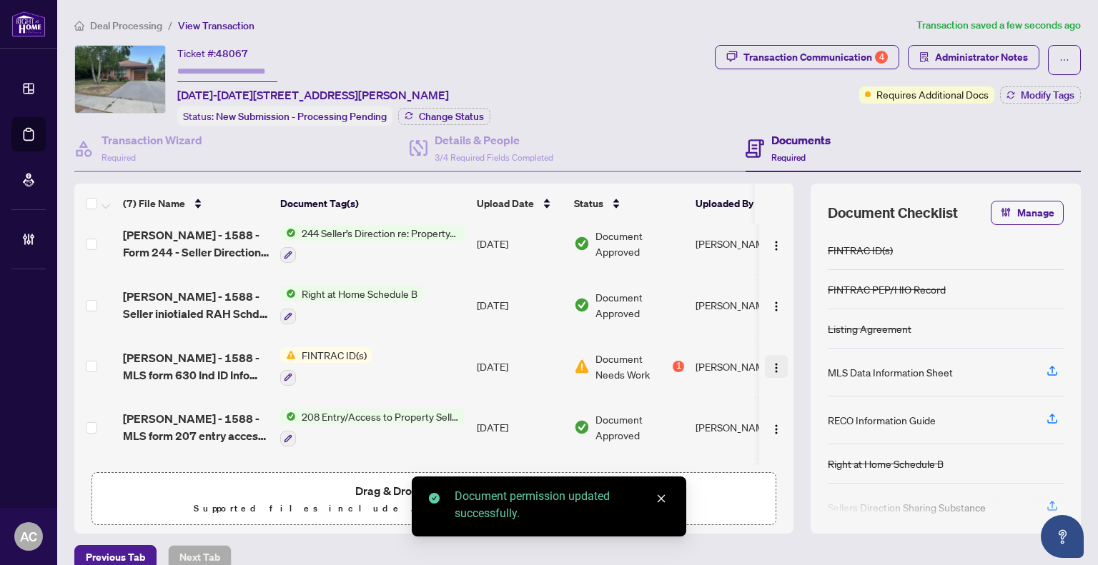
click at [765, 369] on button "button" at bounding box center [776, 366] width 23 height 23
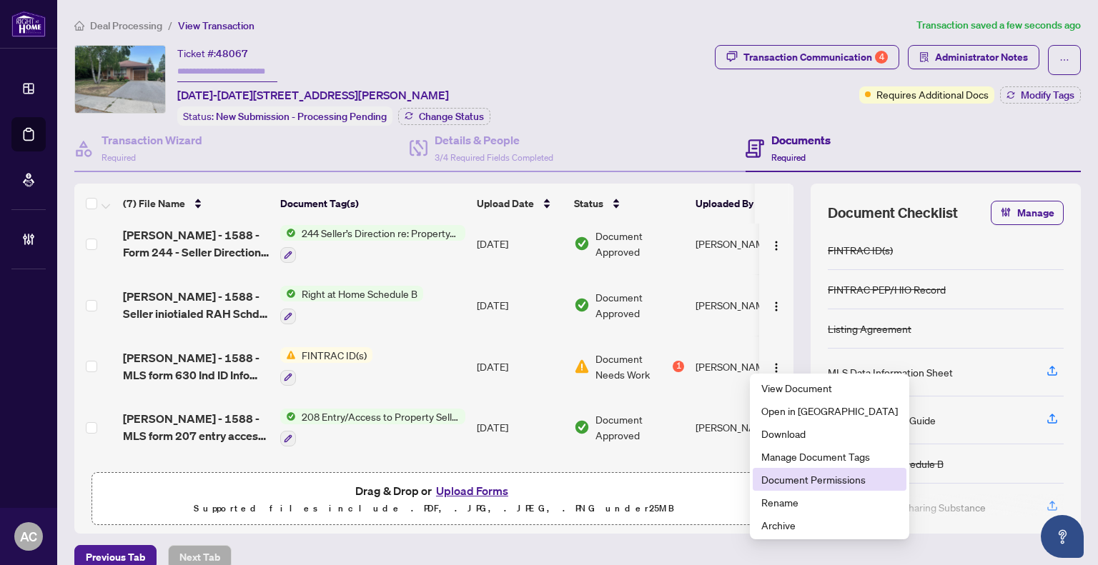
click at [777, 480] on span "Document Permissions" at bounding box center [829, 480] width 136 height 16
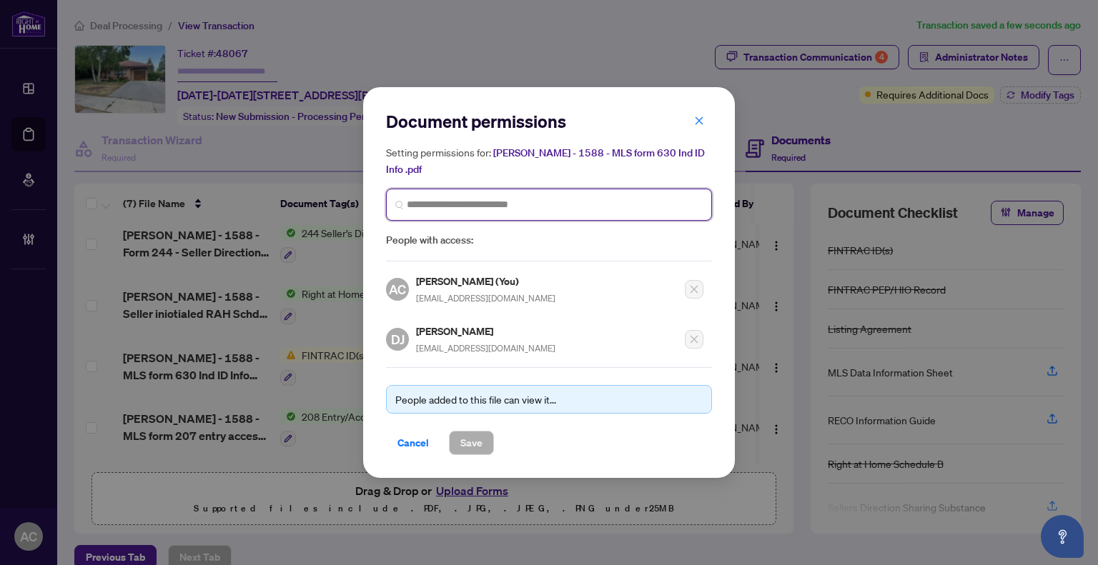
click at [445, 211] on input "search" at bounding box center [555, 204] width 296 height 15
type input "********"
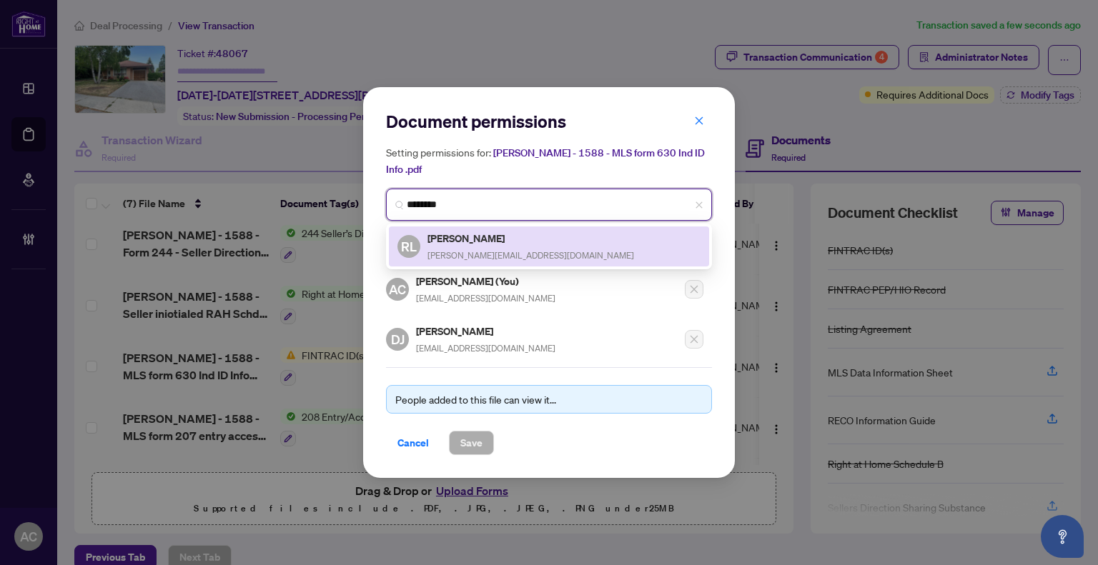
click at [496, 239] on h5 "Roderick Lovat-Fraser" at bounding box center [530, 238] width 207 height 16
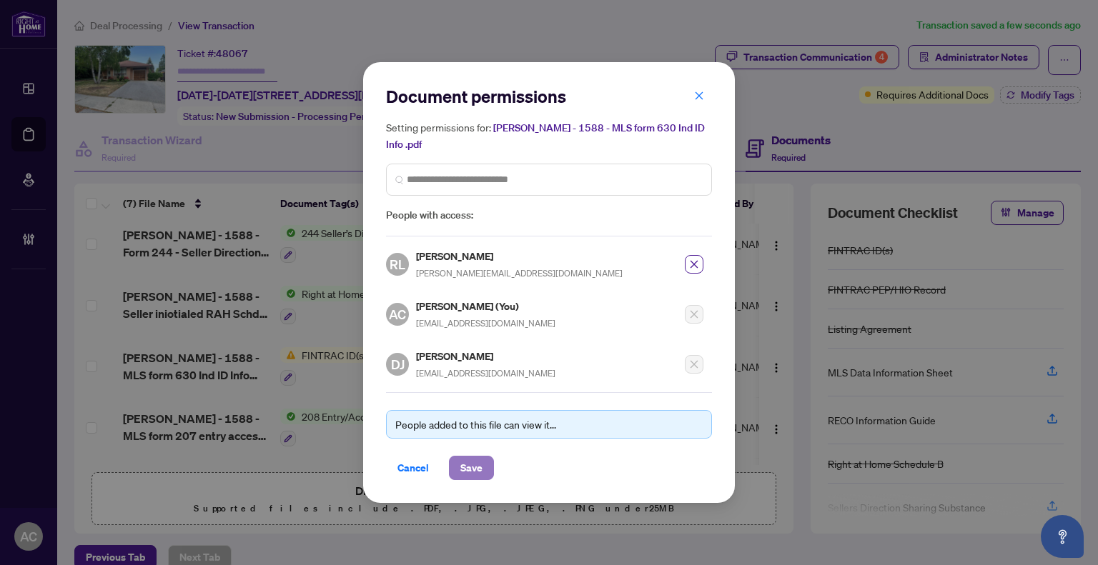
click at [463, 462] on span "Save" at bounding box center [471, 468] width 22 height 23
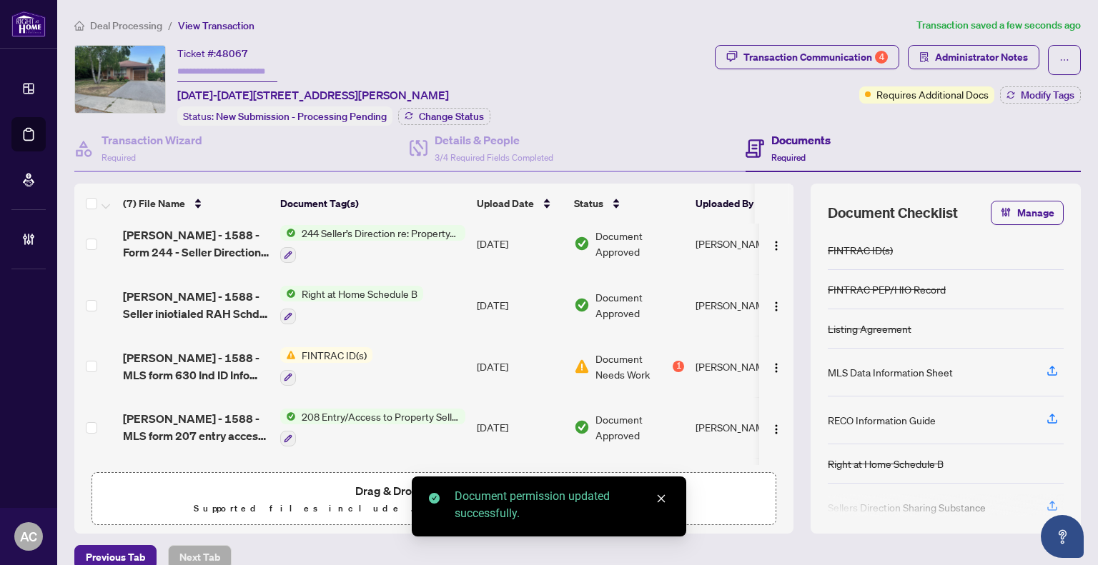
scroll to position [143, 0]
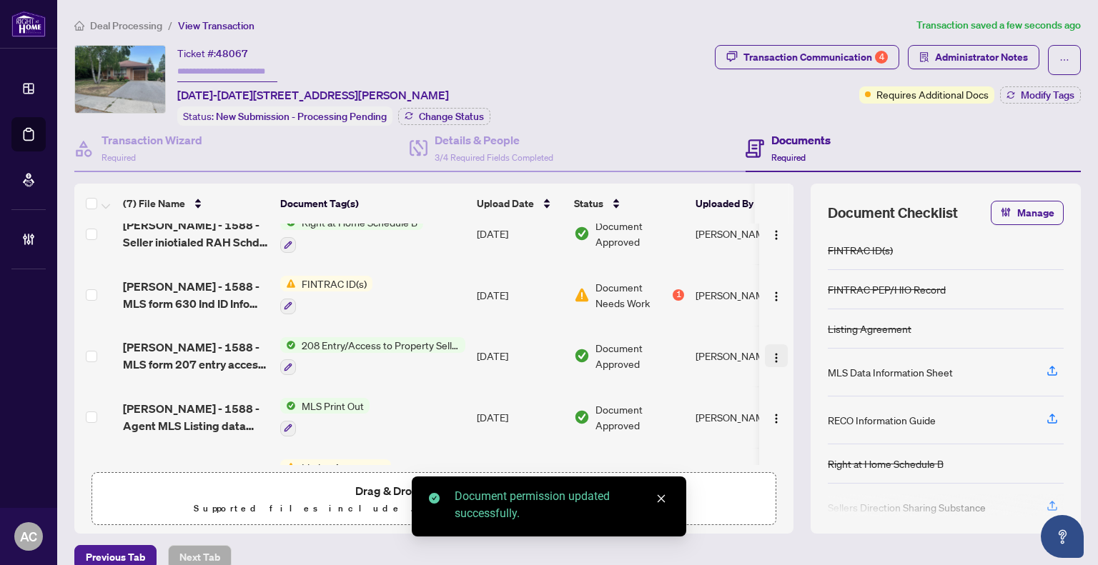
click at [770, 352] on img "button" at bounding box center [775, 357] width 11 height 11
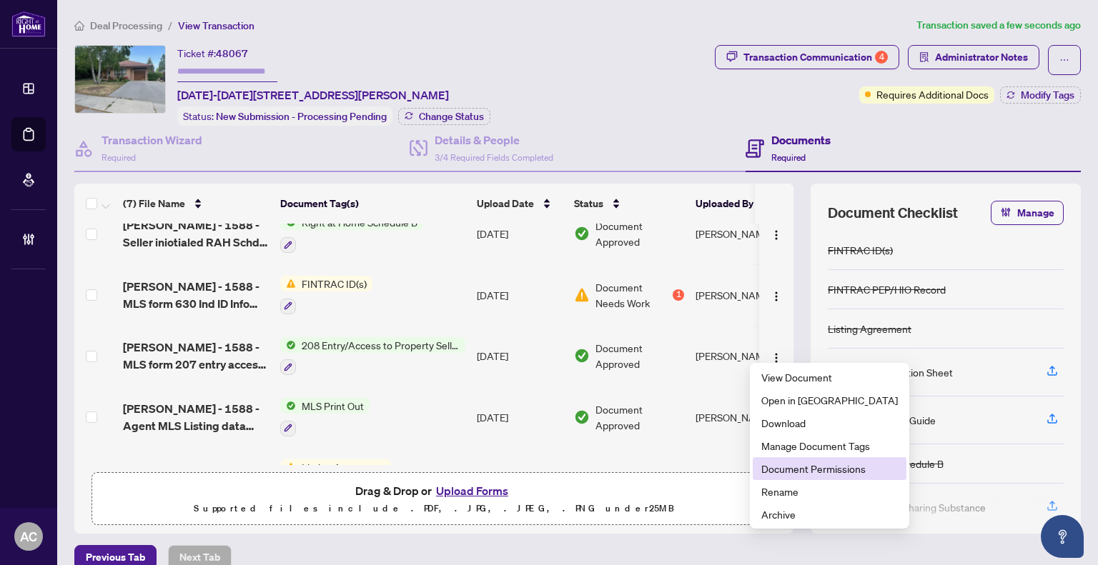
click at [832, 469] on span "Document Permissions" at bounding box center [829, 469] width 136 height 16
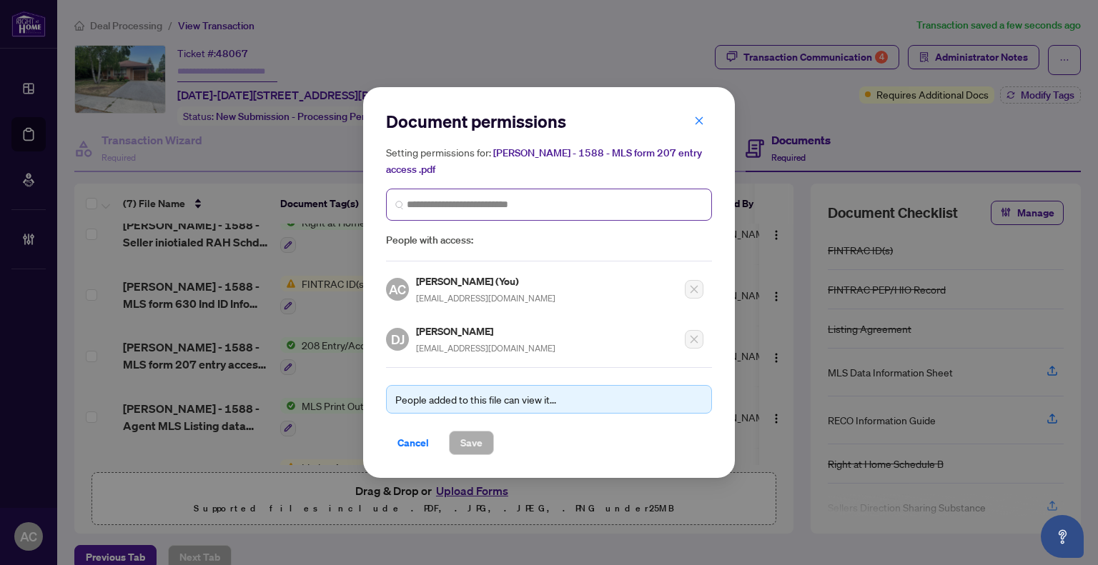
click at [516, 219] on span at bounding box center [549, 205] width 326 height 32
type input "********"
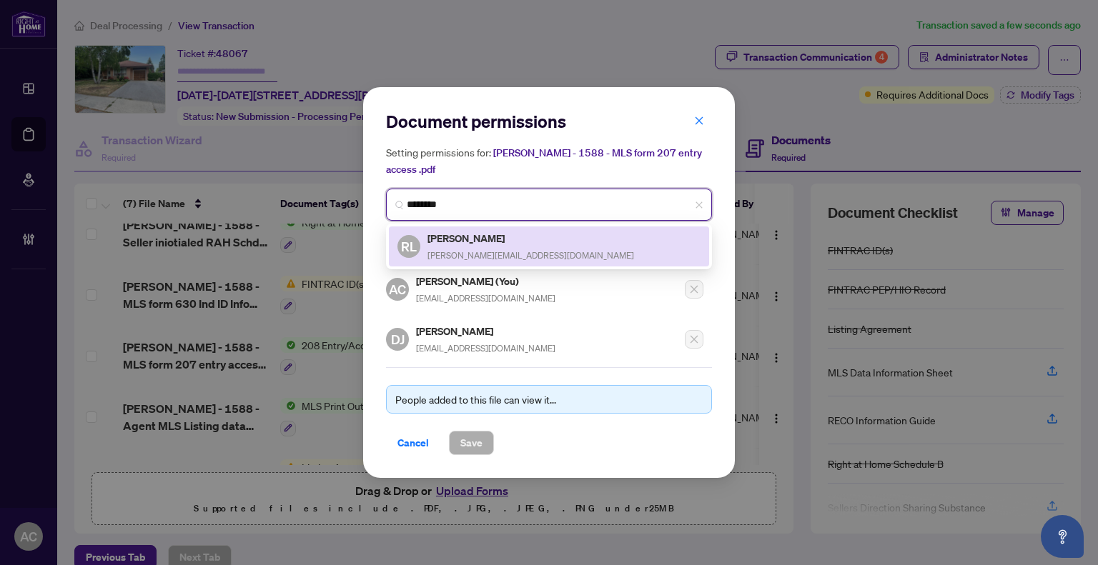
click at [537, 238] on div "RL Roderick Lovat-Fraser rolyn@sympatico.ca" at bounding box center [548, 246] width 303 height 33
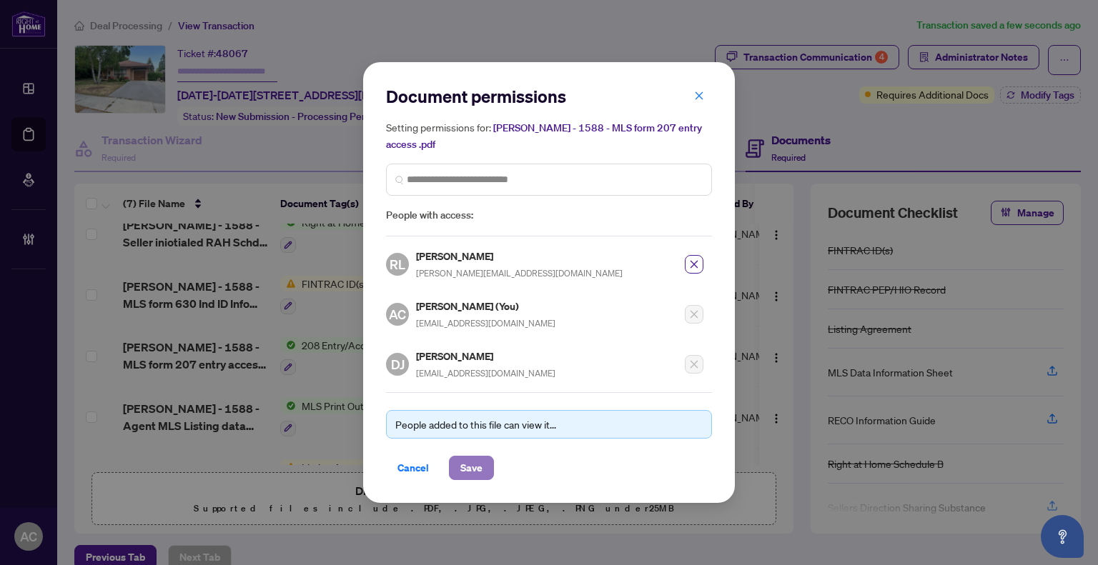
click at [462, 458] on span "Save" at bounding box center [471, 468] width 22 height 23
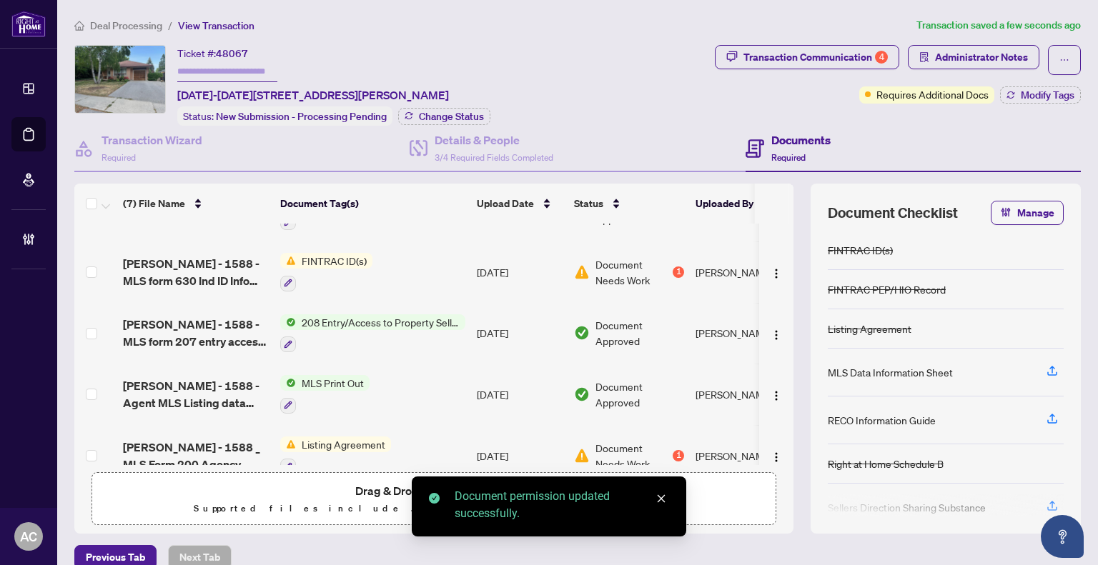
scroll to position [184, 0]
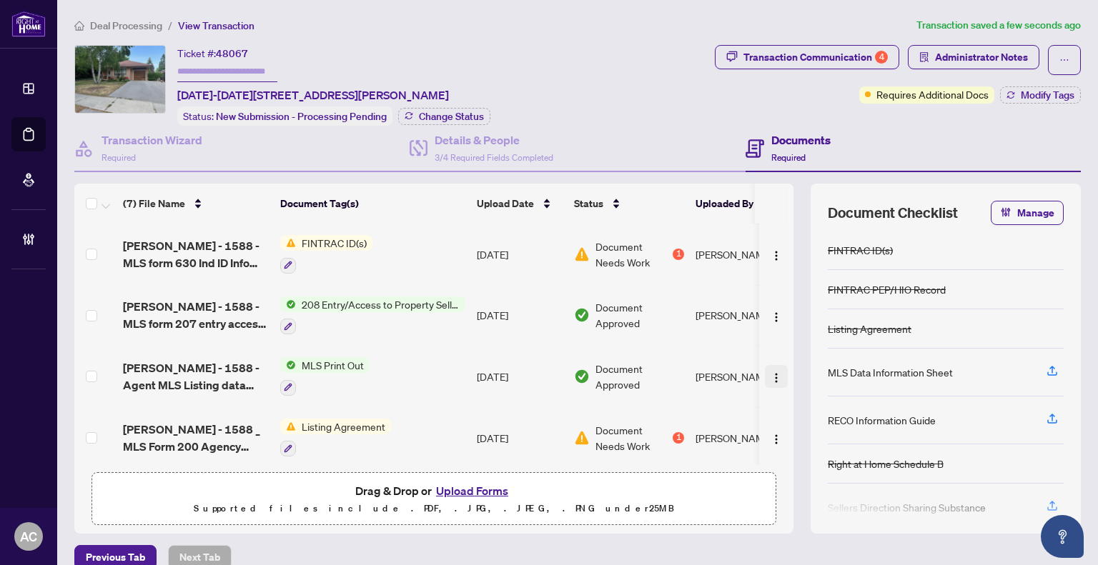
click at [770, 372] on img "button" at bounding box center [775, 377] width 11 height 11
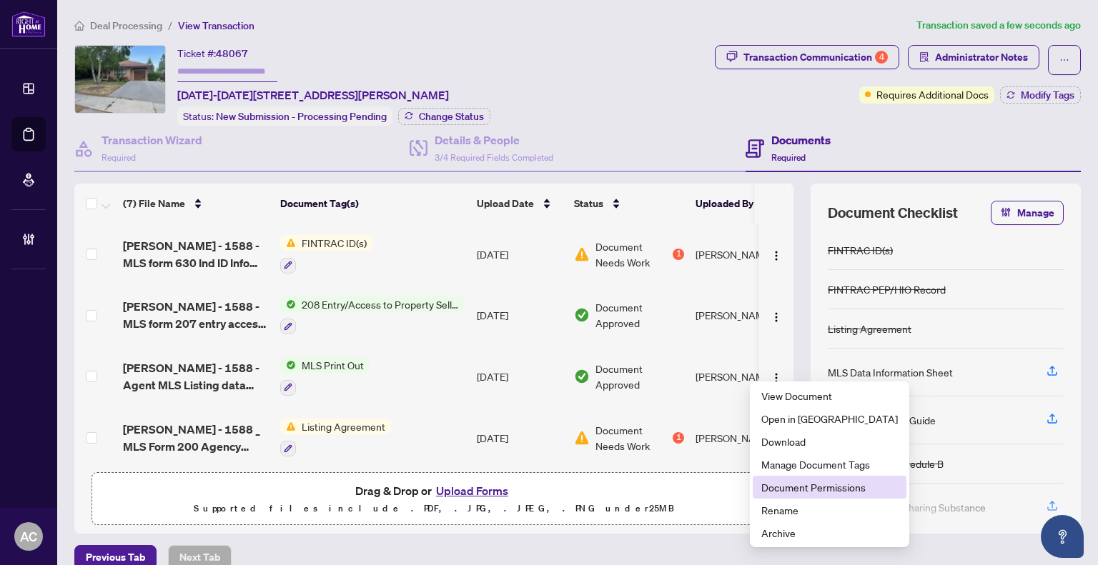
click at [792, 486] on span "Document Permissions" at bounding box center [829, 487] width 136 height 16
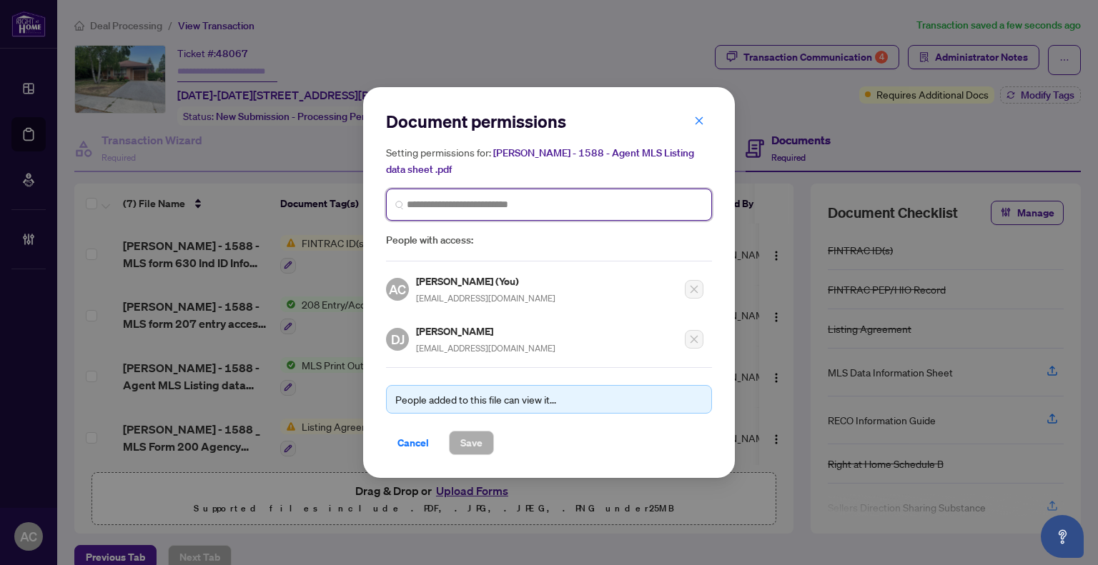
click at [429, 206] on input "search" at bounding box center [555, 204] width 296 height 15
type input "********"
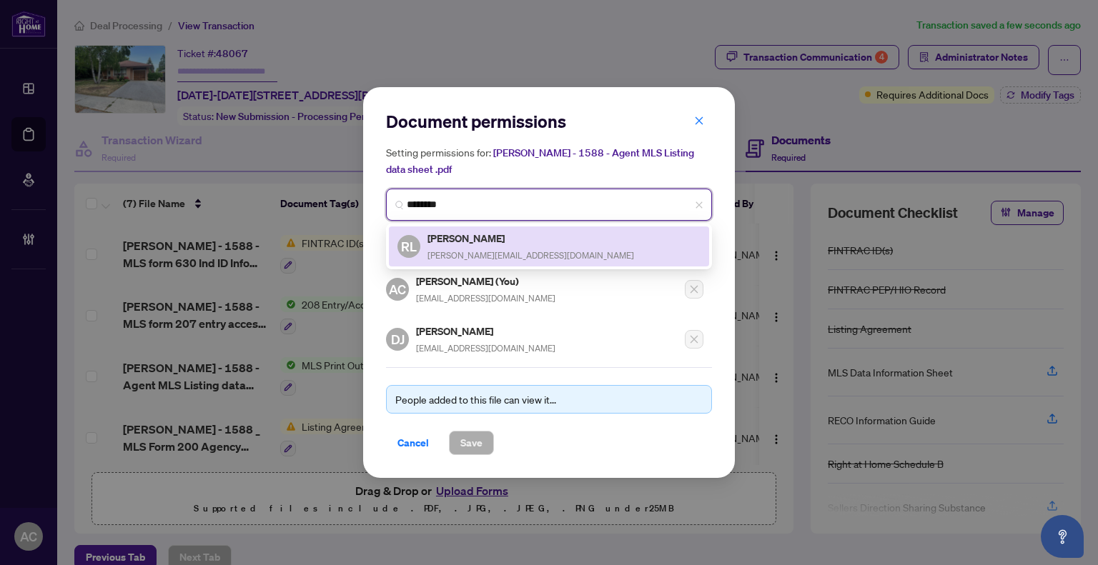
click at [517, 232] on h5 "Roderick Lovat-Fraser" at bounding box center [530, 238] width 207 height 16
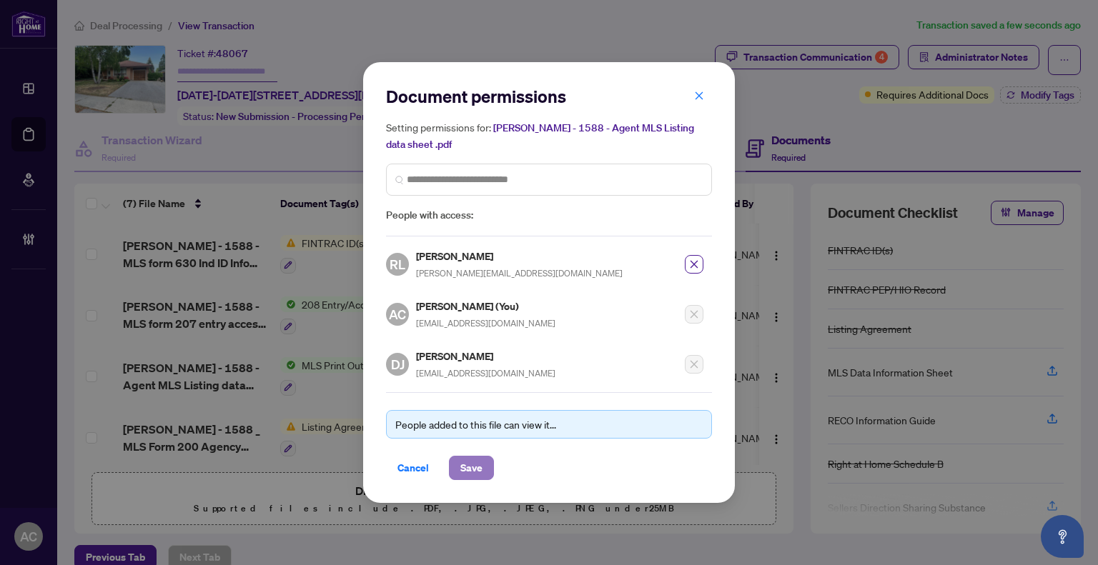
click at [485, 457] on button "Save" at bounding box center [471, 468] width 45 height 24
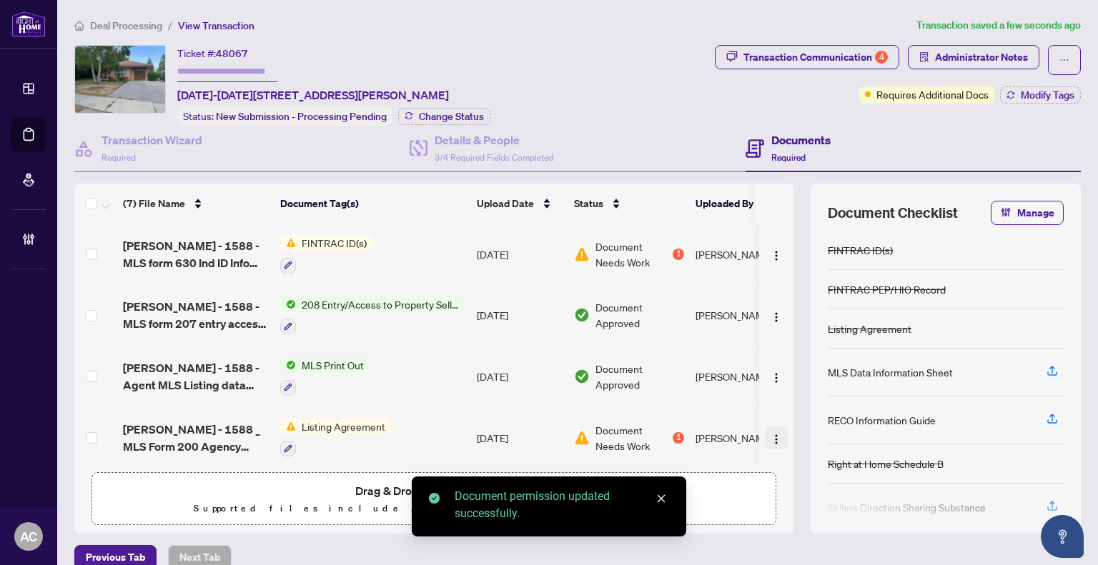
click at [770, 434] on img "button" at bounding box center [775, 439] width 11 height 11
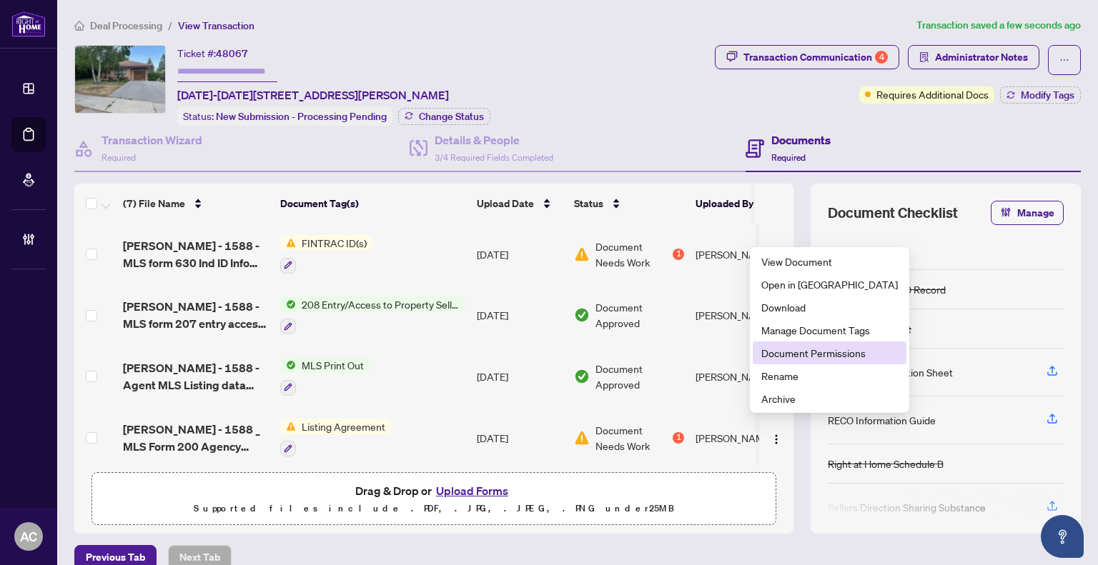
click at [797, 354] on span "Document Permissions" at bounding box center [829, 353] width 136 height 16
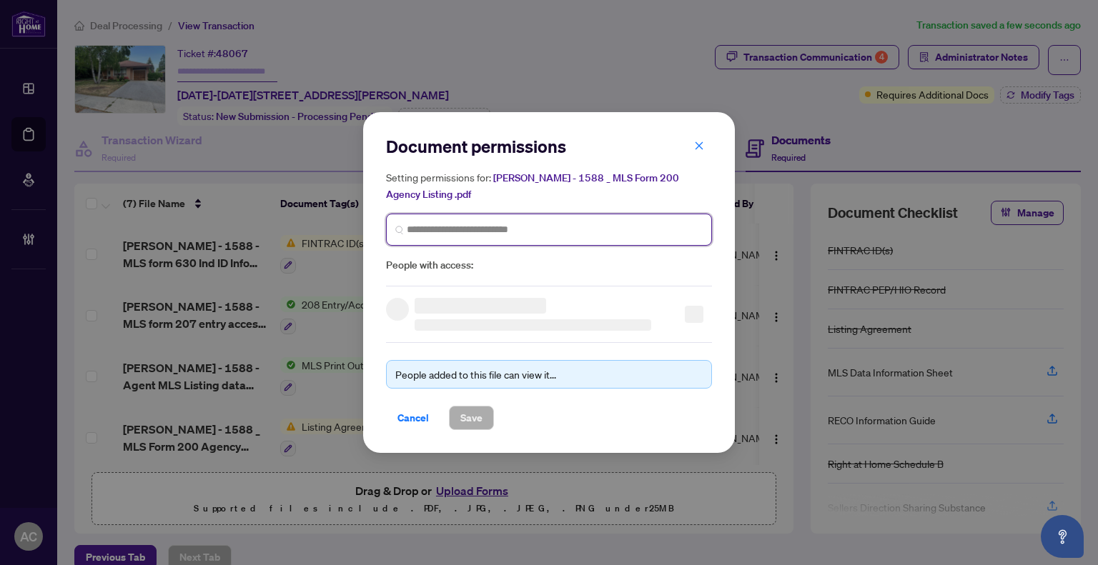
click at [452, 228] on input "search" at bounding box center [555, 229] width 296 height 15
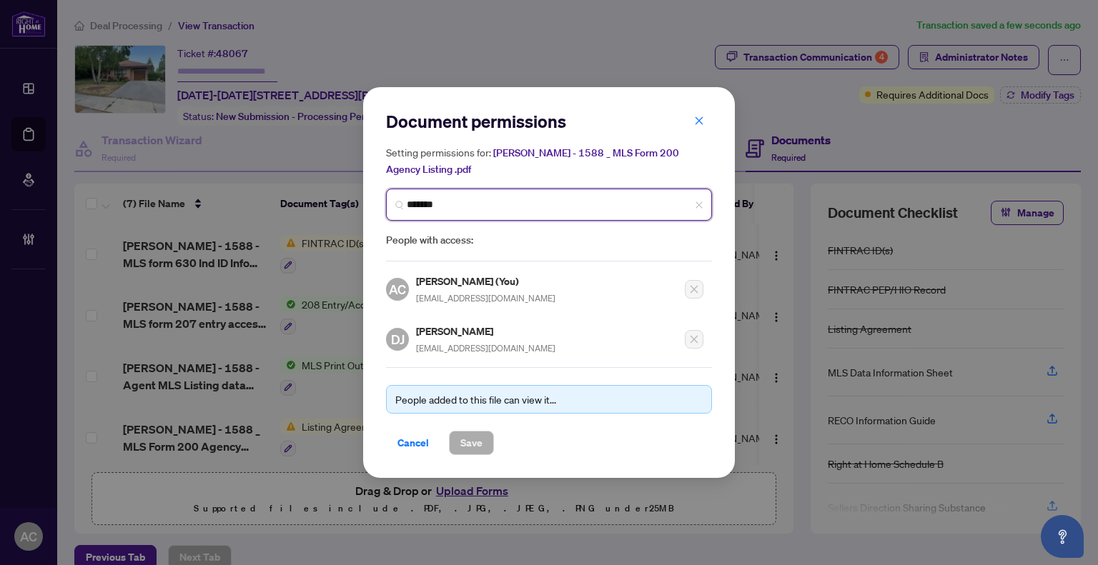
type input "********"
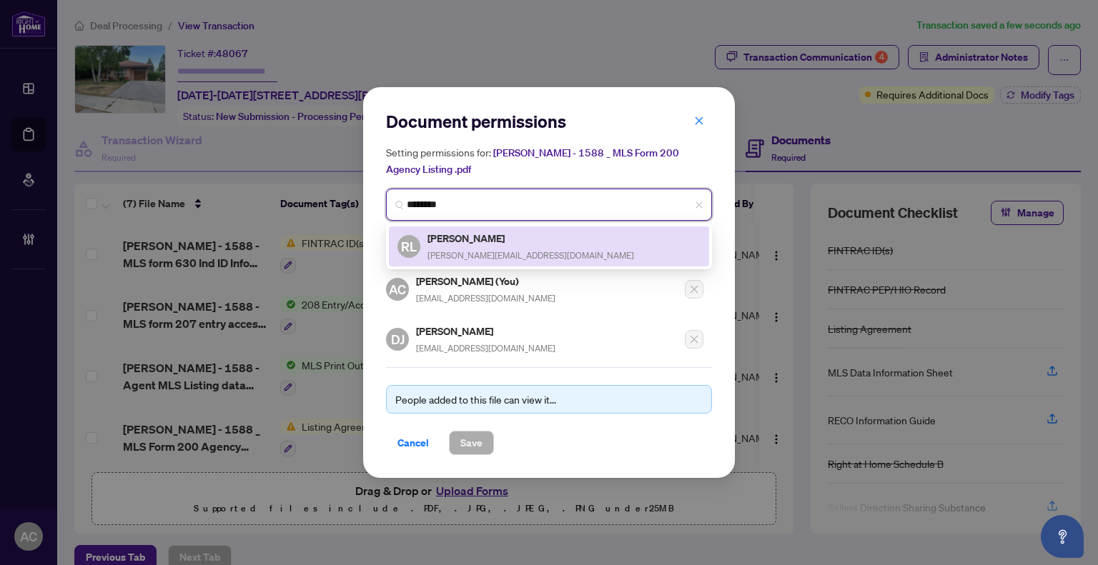
click at [532, 242] on div "RL Roderick Lovat-Fraser rolyn@sympatico.ca" at bounding box center [548, 246] width 303 height 33
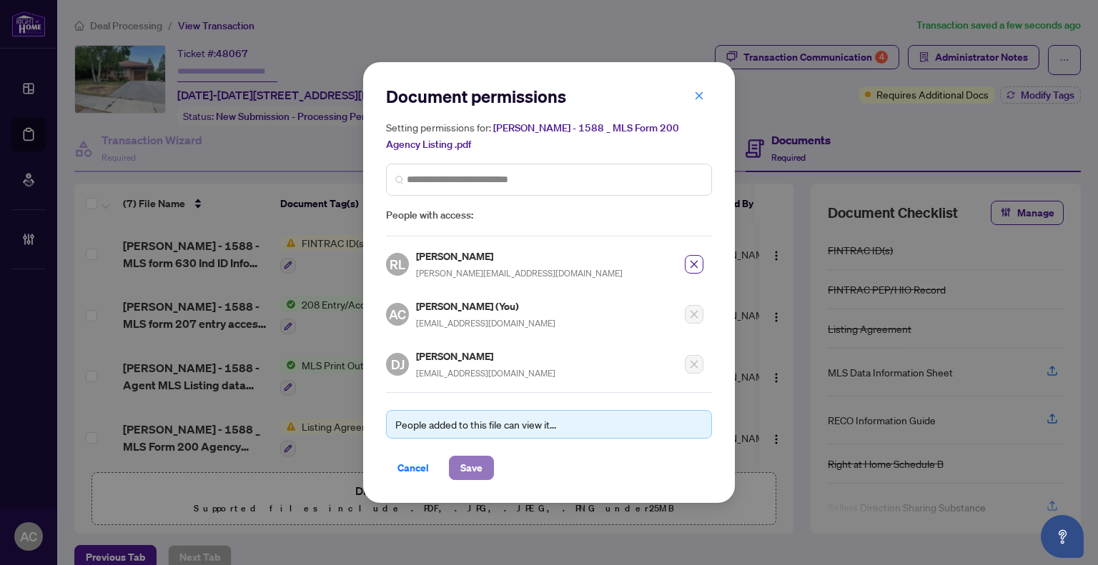
click at [482, 466] on button "Save" at bounding box center [471, 468] width 45 height 24
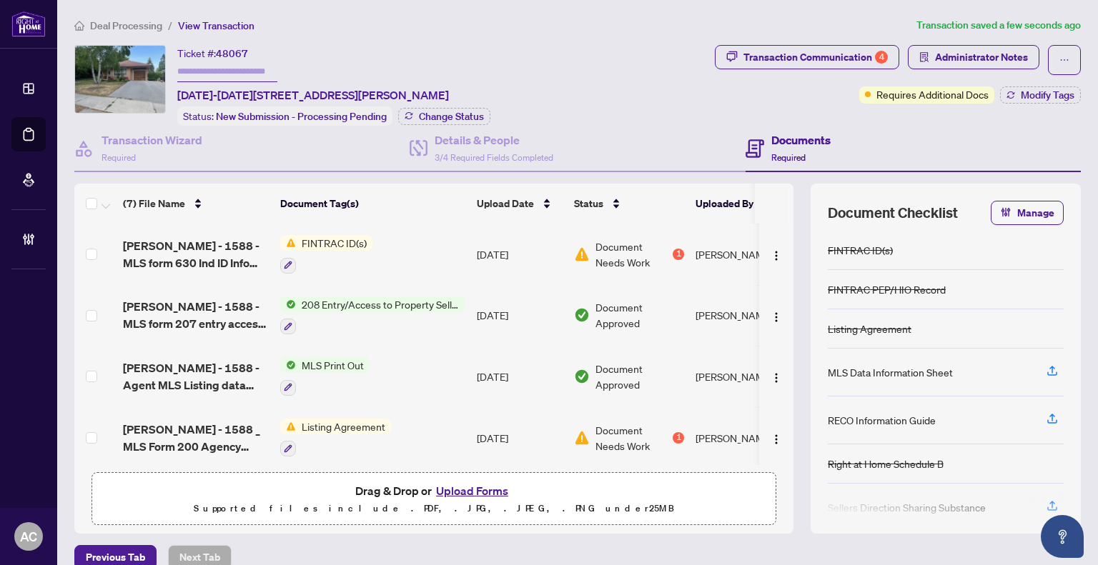
drag, startPoint x: 510, startPoint y: 94, endPoint x: 242, endPoint y: 69, distance: 268.4
click at [242, 69] on div "Ticket #: 48067 1588-1588 Hobbs Crescent, Mississauga, ON L5J 3R9, Canada Statu…" at bounding box center [391, 85] width 635 height 81
click at [583, 74] on div "Ticket #: 48067 1588-1588 Hobbs Crescent, Mississauga, ON L5J 3R9, Canada Statu…" at bounding box center [391, 85] width 635 height 81
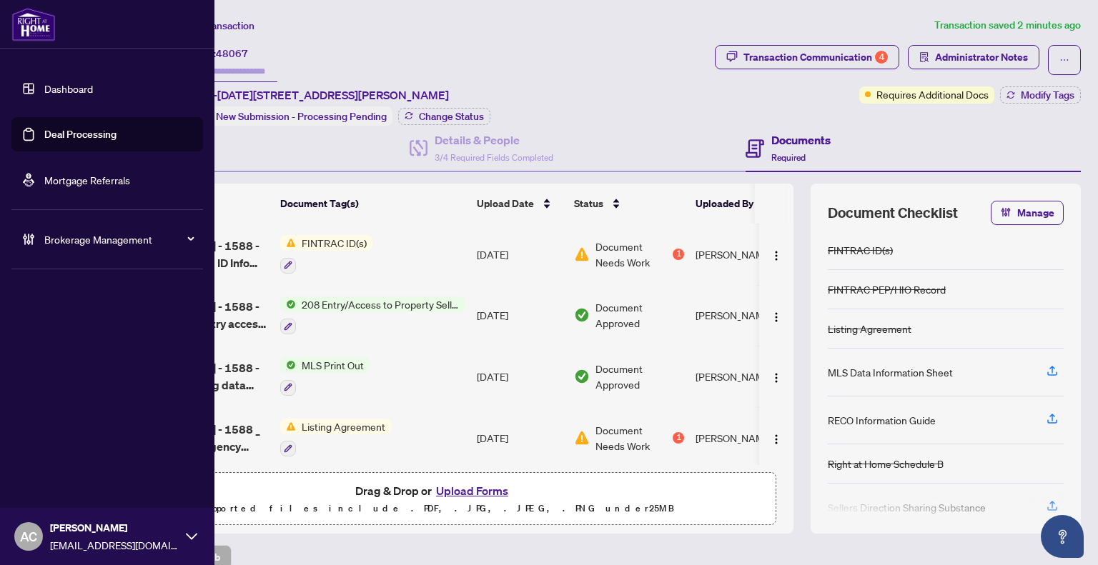
click at [44, 89] on link "Dashboard" at bounding box center [68, 88] width 49 height 13
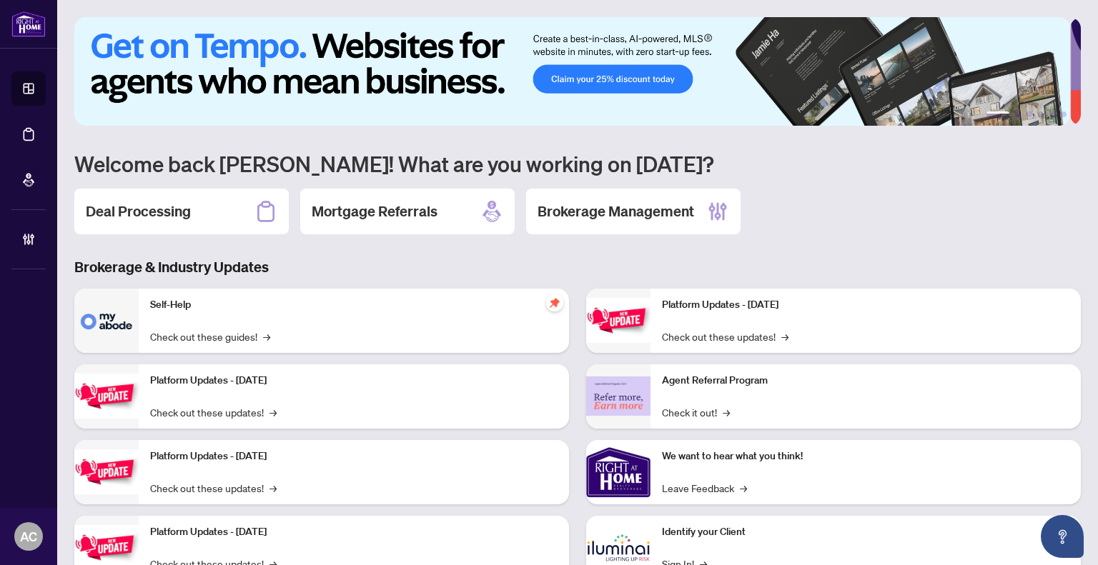
click at [143, 212] on h2 "Deal Processing" at bounding box center [138, 212] width 105 height 20
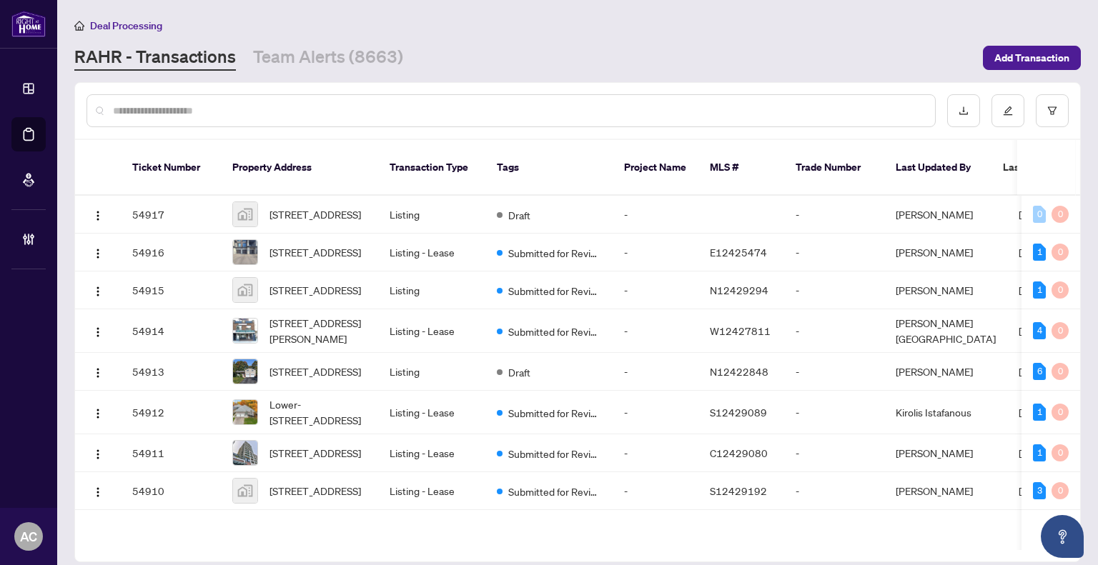
click at [403, 113] on input "text" at bounding box center [518, 111] width 810 height 16
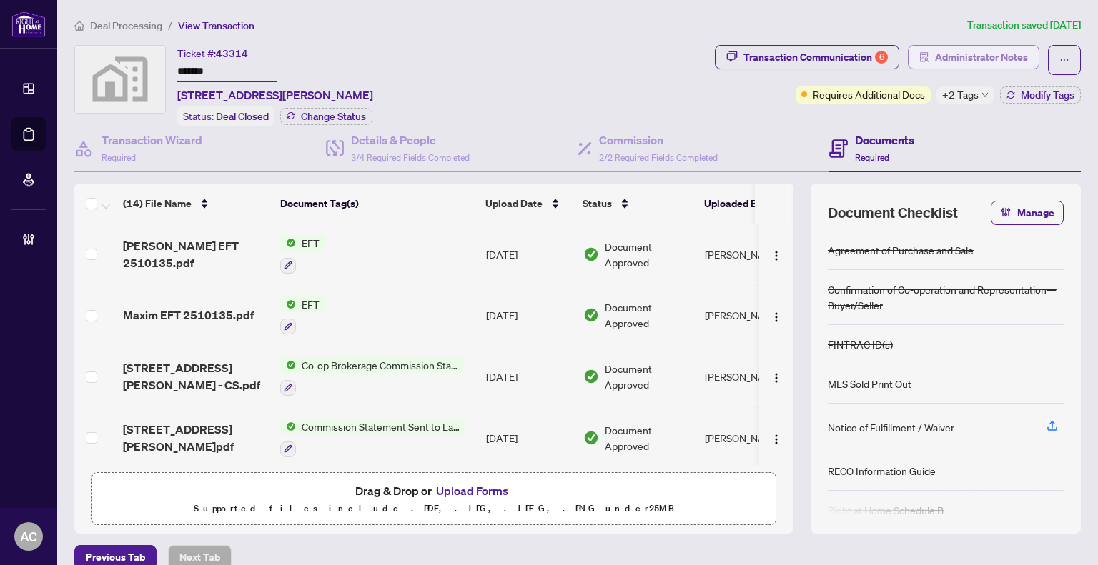
click at [985, 59] on span "Administrator Notes" at bounding box center [981, 57] width 93 height 23
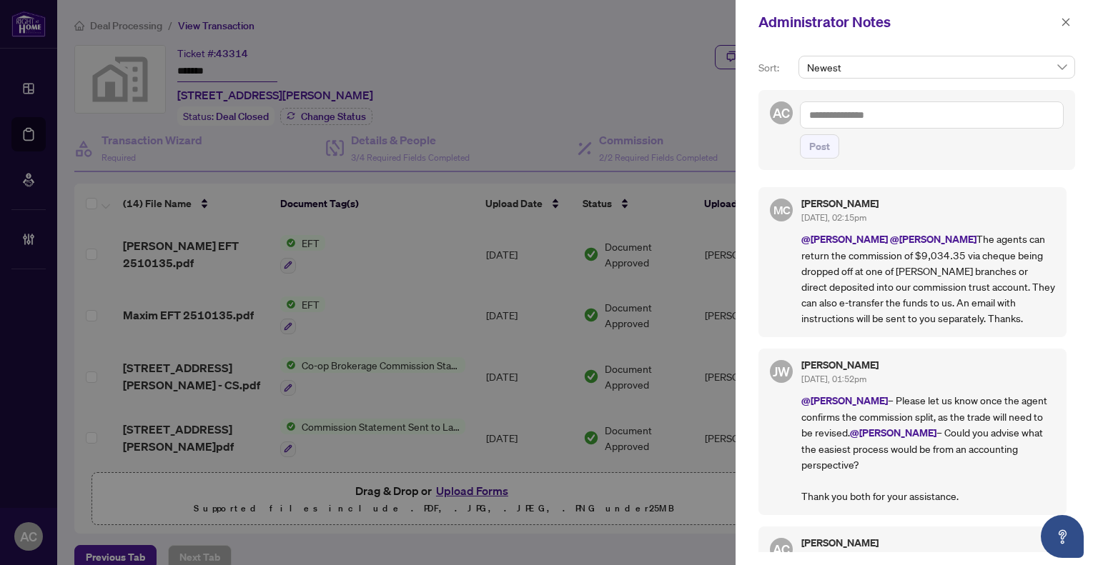
click at [848, 120] on textarea at bounding box center [932, 114] width 264 height 27
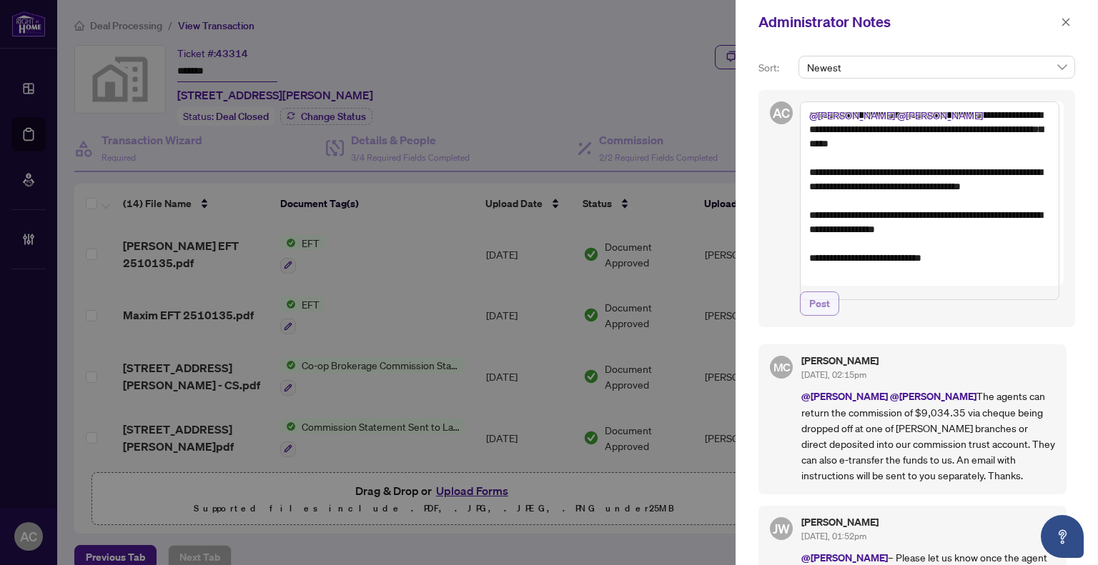
type textarea "**********"
click at [810, 312] on span "Post" at bounding box center [819, 303] width 21 height 23
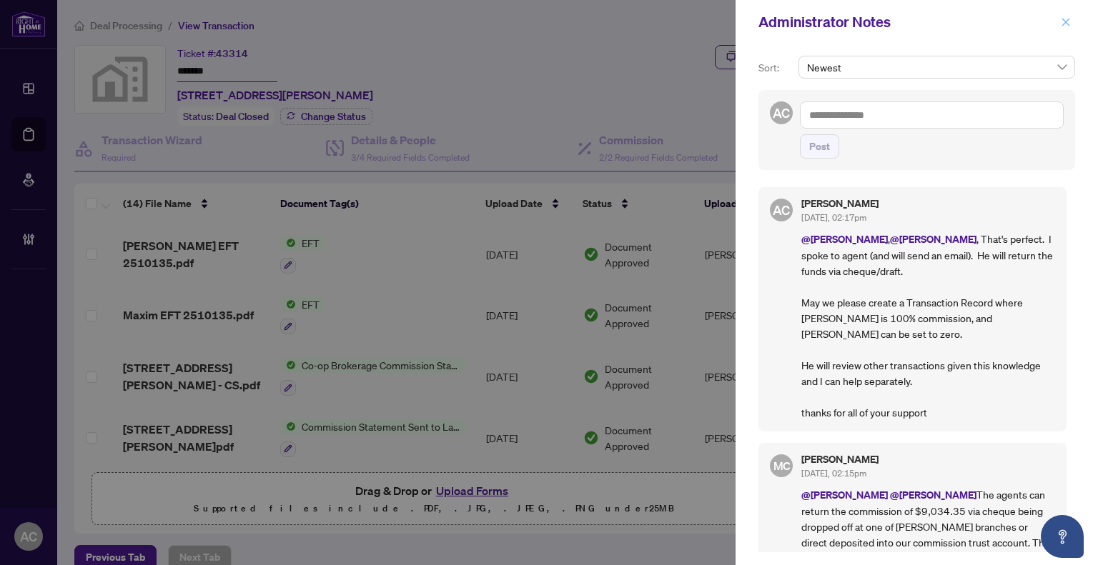
click at [1064, 19] on icon "close" at bounding box center [1065, 22] width 10 height 10
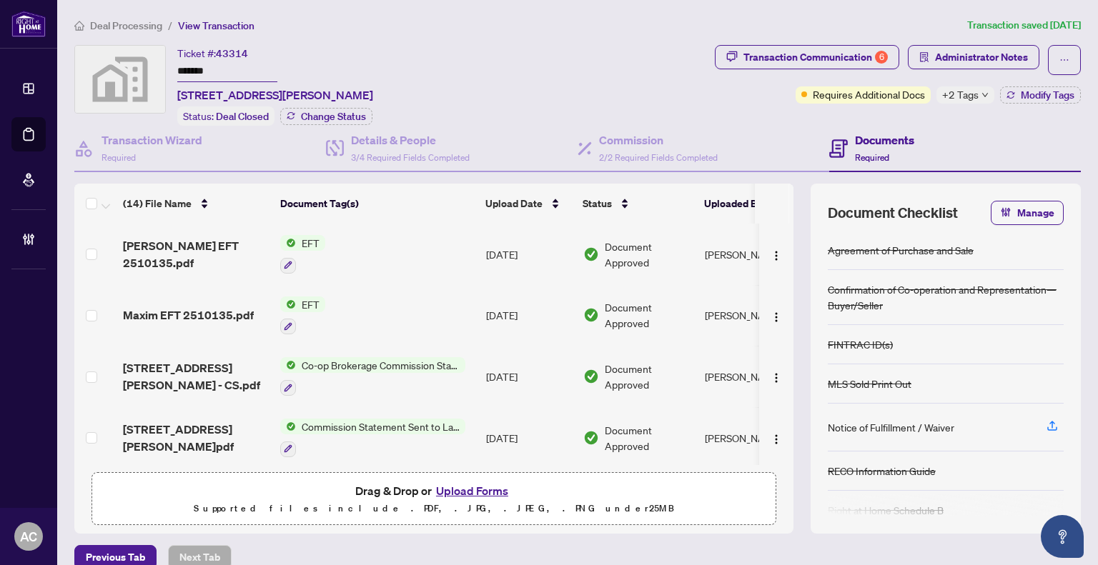
click at [123, 26] on span "Deal Processing" at bounding box center [126, 25] width 72 height 13
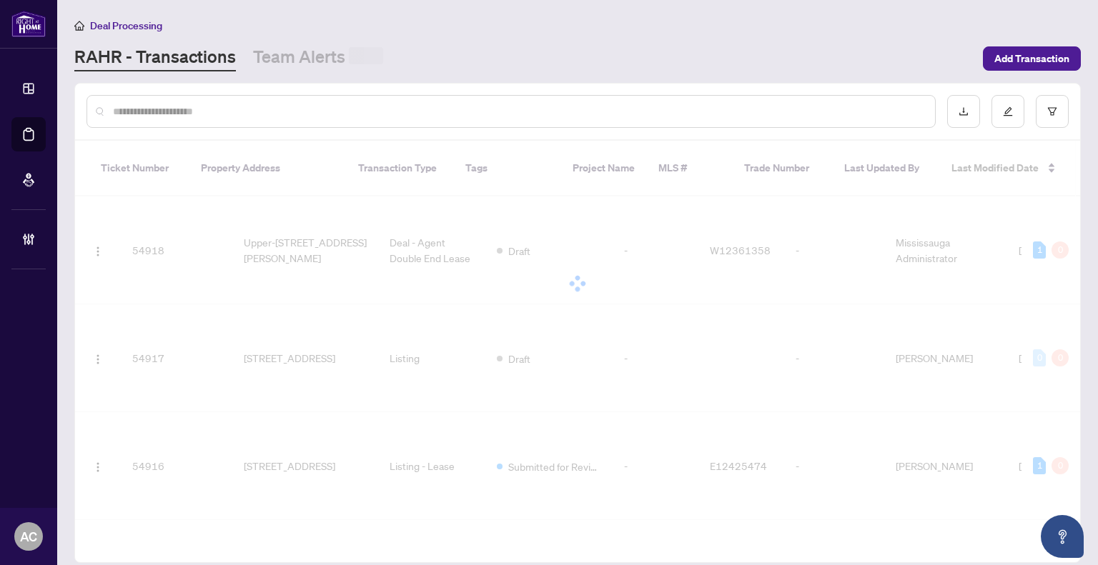
click at [192, 115] on input "text" at bounding box center [518, 112] width 810 height 16
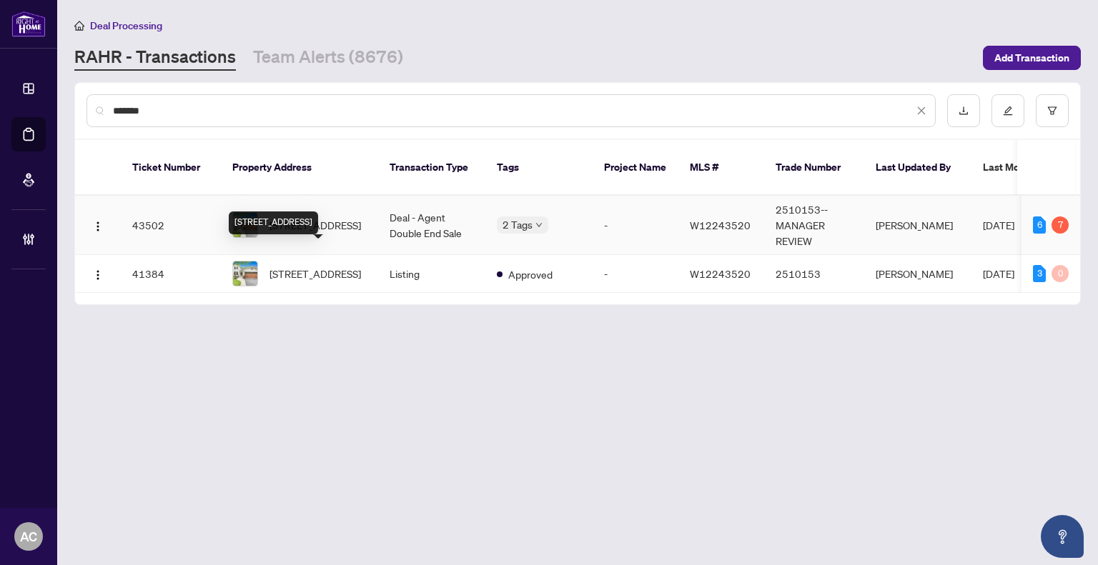
type input "*******"
click at [429, 211] on td "Deal - Agent Double End Sale" at bounding box center [431, 225] width 107 height 59
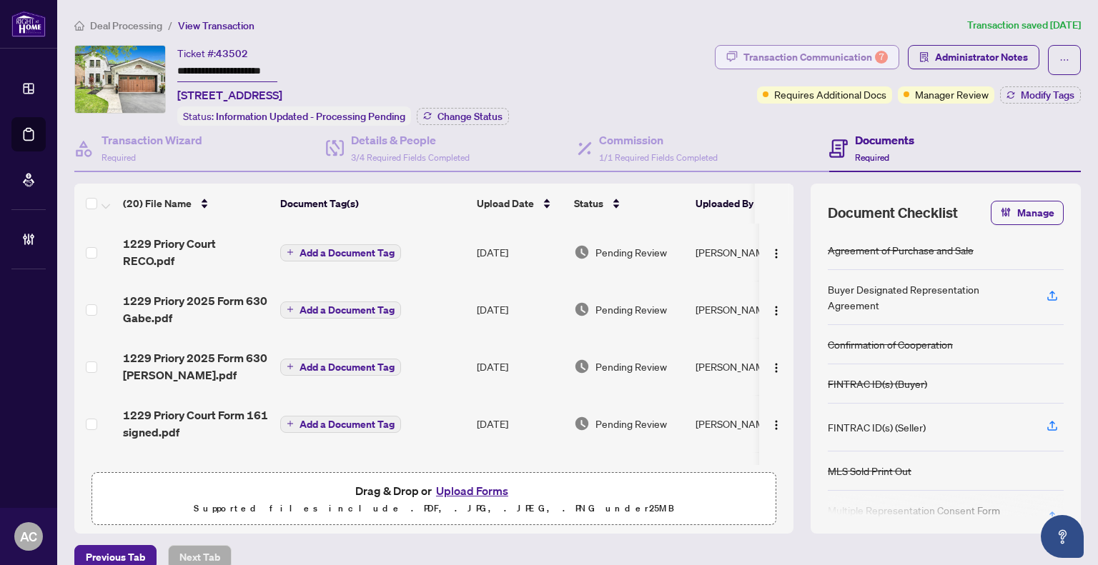
click at [831, 65] on div "Transaction Communication 7" at bounding box center [815, 57] width 144 height 23
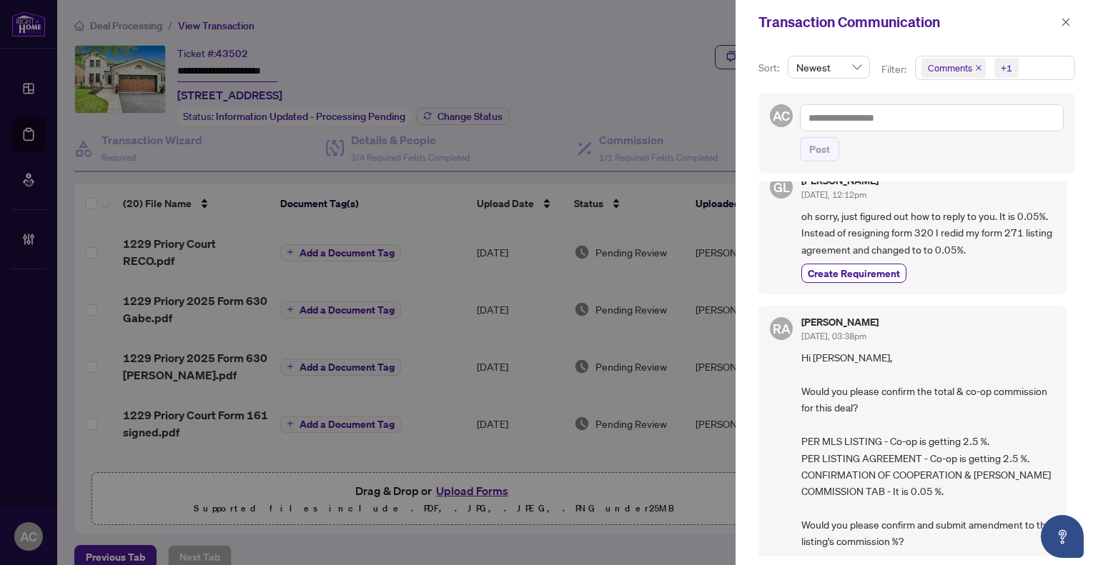
scroll to position [1358, 0]
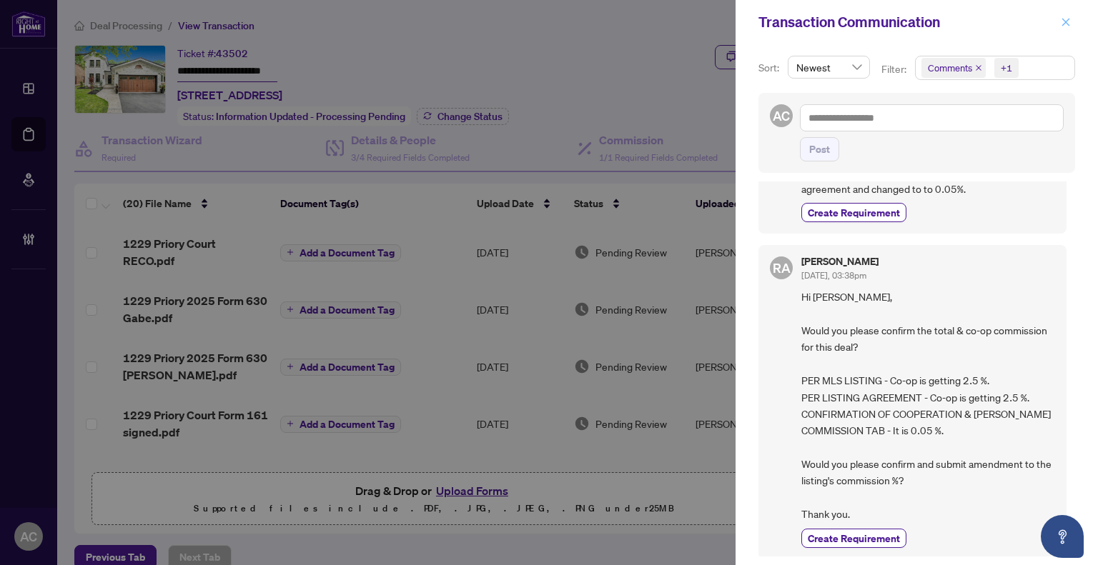
click at [1066, 22] on icon "close" at bounding box center [1065, 22] width 10 height 10
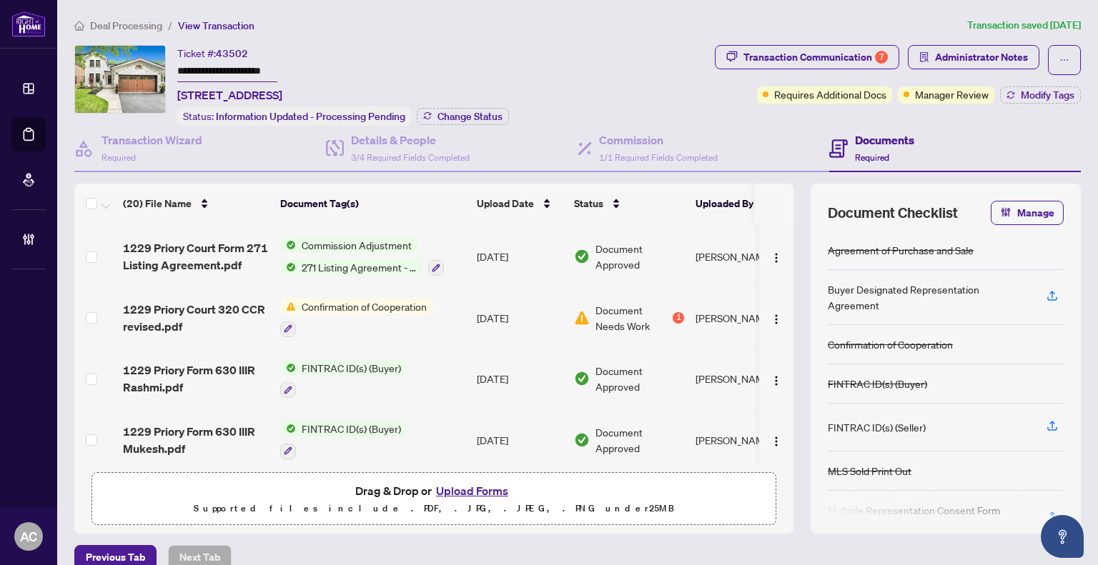
scroll to position [572, 0]
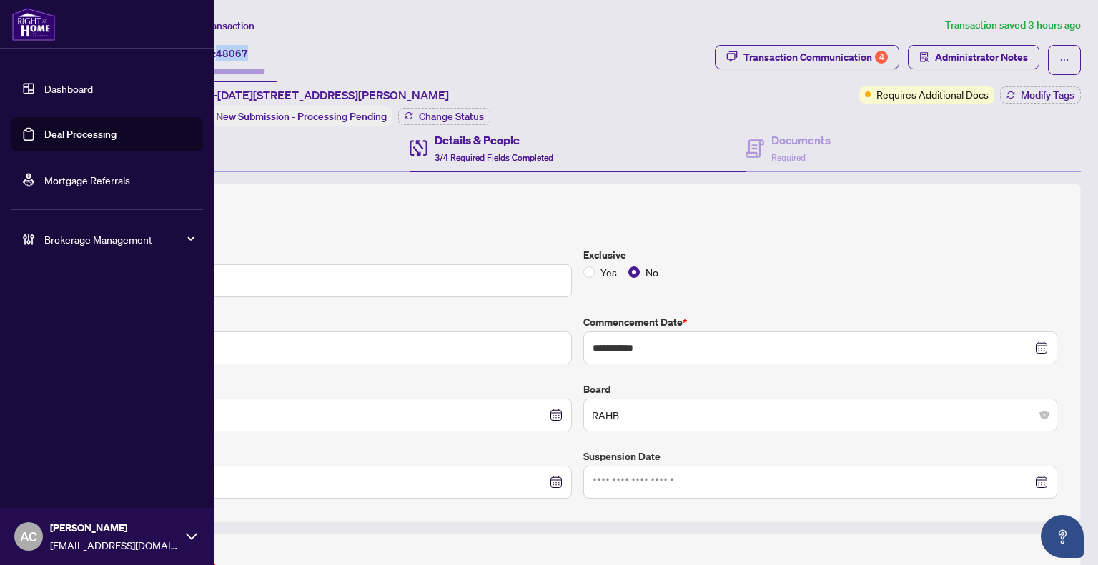
click at [44, 82] on link "Dashboard" at bounding box center [68, 88] width 49 height 13
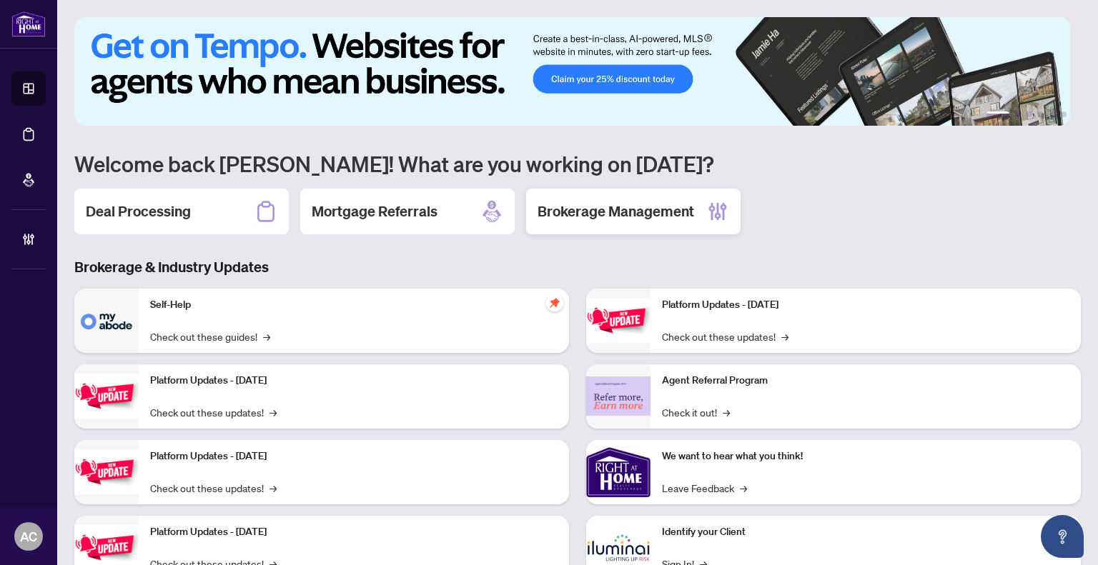
click at [640, 203] on h2 "Brokerage Management" at bounding box center [615, 212] width 156 height 20
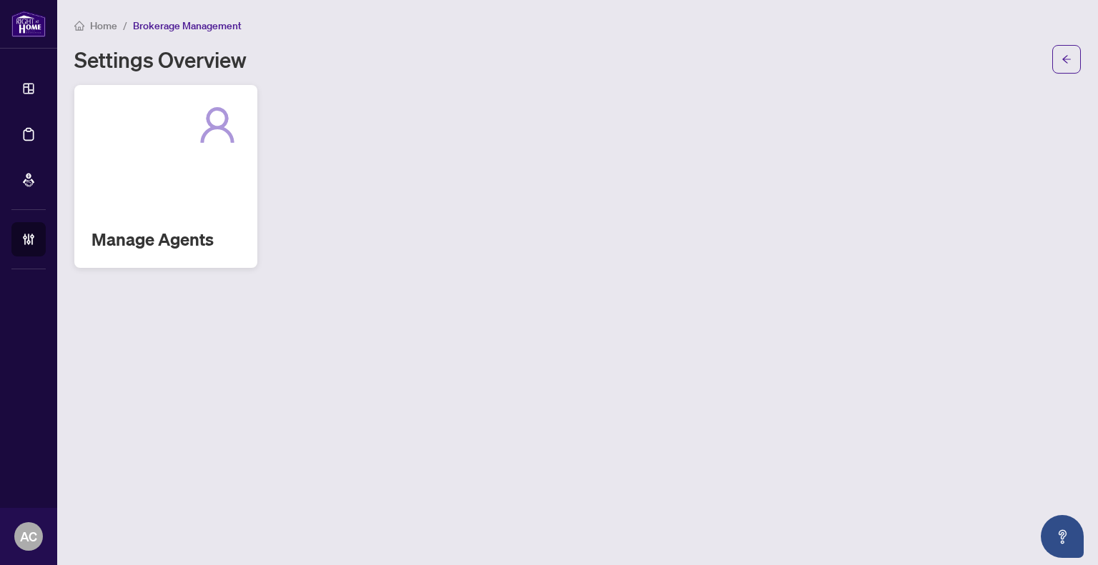
click at [167, 191] on div "Manage Agents" at bounding box center [165, 176] width 183 height 183
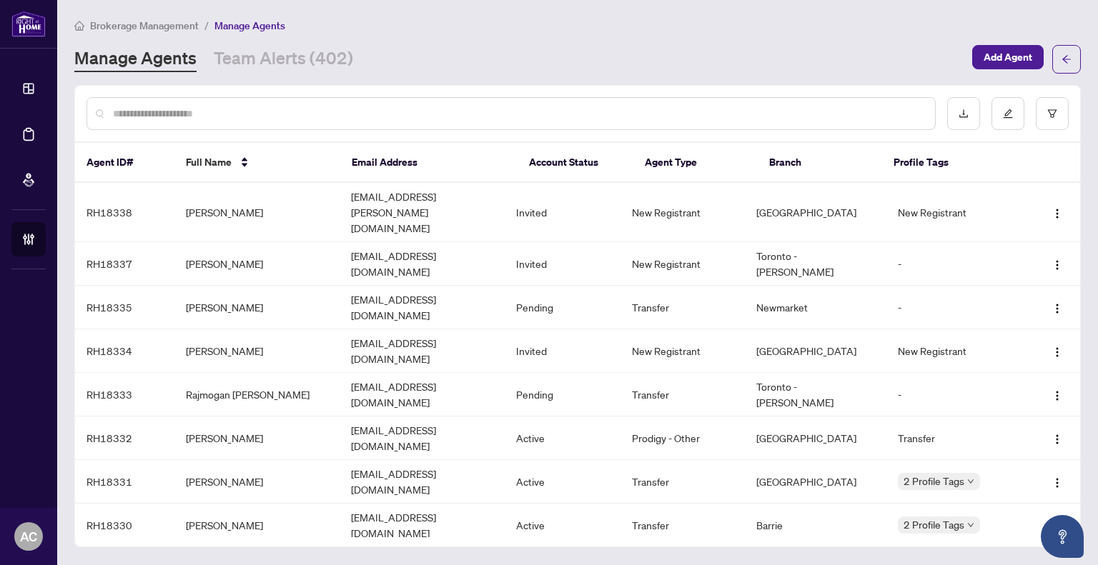
click at [345, 111] on input "text" at bounding box center [518, 114] width 810 height 16
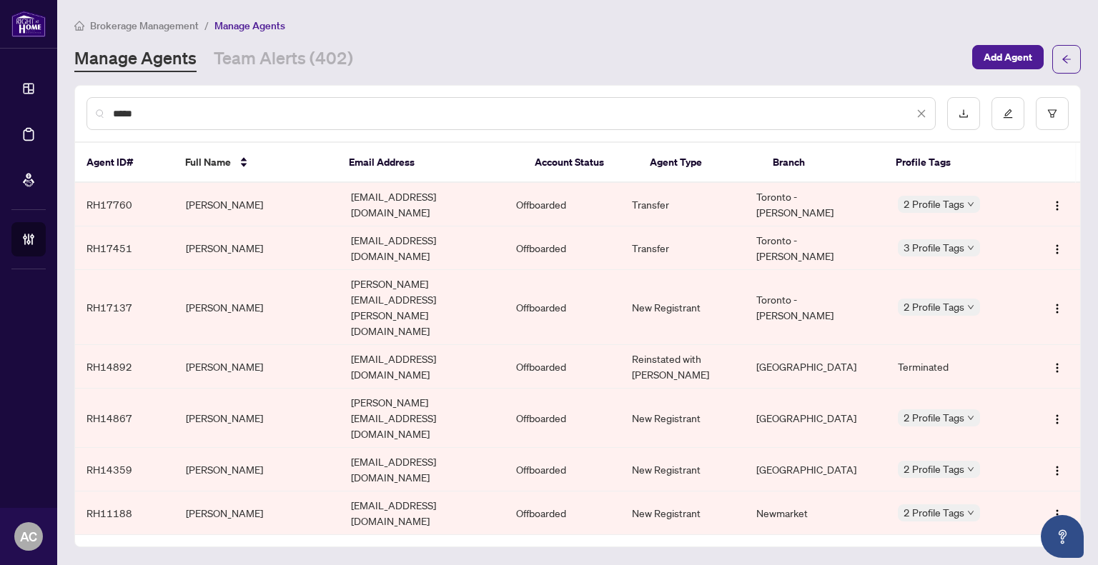
type input "*****"
